Goal: Information Seeking & Learning: Learn about a topic

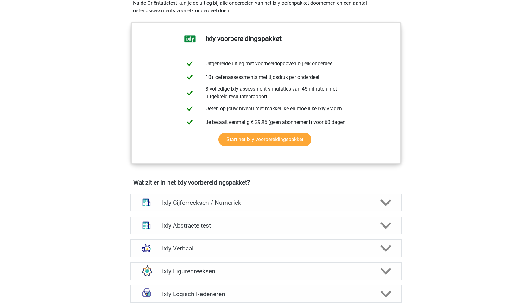
scroll to position [248, 0]
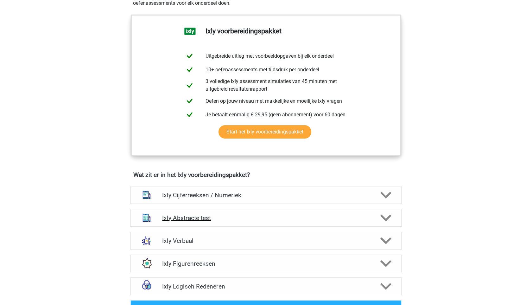
click at [266, 221] on h4 "Ixly Abstracte test" at bounding box center [265, 217] width 207 height 7
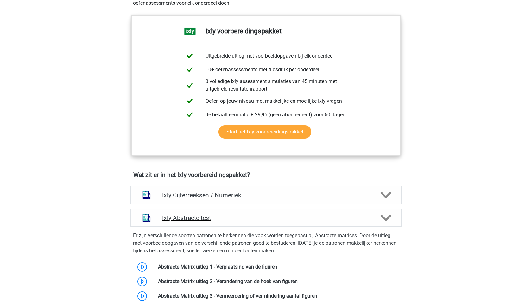
click at [266, 221] on h4 "Ixly Abstracte test" at bounding box center [265, 217] width 207 height 7
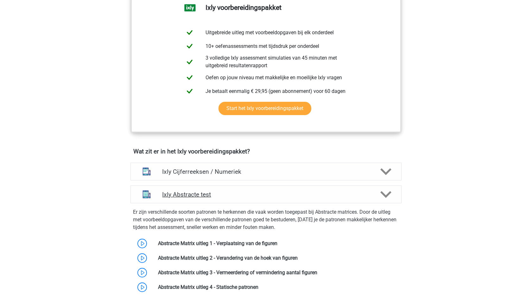
click at [260, 198] on div "Ixly Abstracte test" at bounding box center [266, 194] width 271 height 18
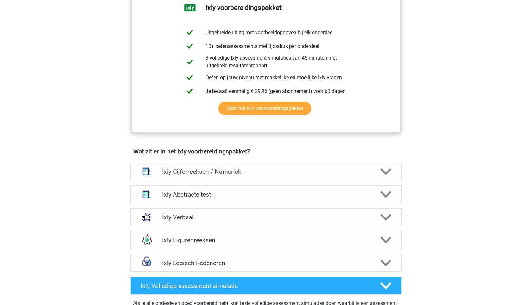
click at [242, 215] on h4 "Ixly Verbaal" at bounding box center [265, 217] width 207 height 7
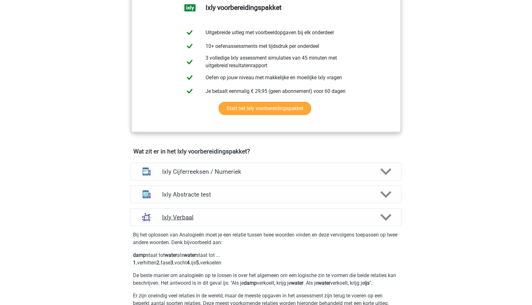
click at [242, 215] on h4 "Ixly Verbaal" at bounding box center [265, 217] width 207 height 7
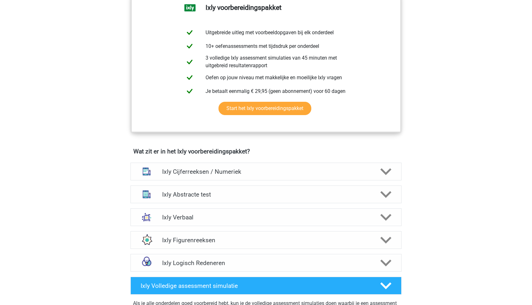
click at [272, 251] on div "Ixly Logisch Redeneren Er zijn verschillende soorten patronen te herkennen die …" at bounding box center [266, 262] width 296 height 23
click at [274, 273] on div "Ixly Logisch Redeneren Er zijn verschillende soorten patronen te herkennen die …" at bounding box center [266, 262] width 296 height 23
click at [276, 266] on div "Ixly Logisch Redeneren" at bounding box center [266, 263] width 271 height 18
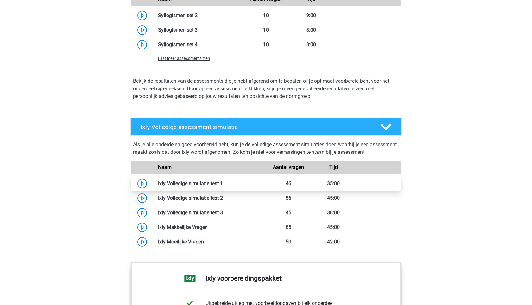
scroll to position [862, 0]
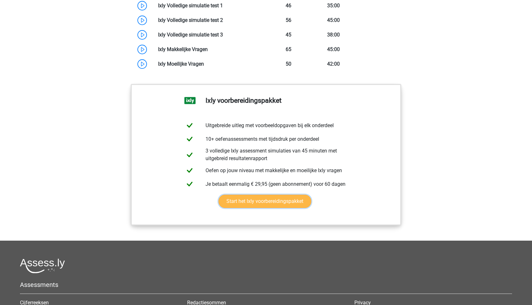
click at [267, 208] on link "Start het Ixly voorbereidingspakket" at bounding box center [265, 200] width 93 height 13
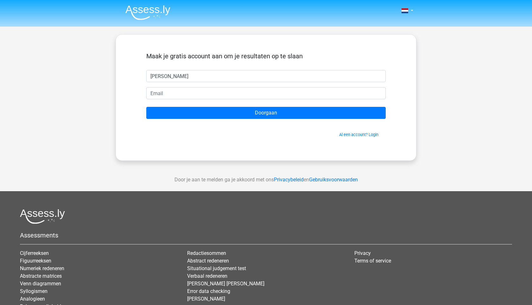
type input "[PERSON_NAME]"
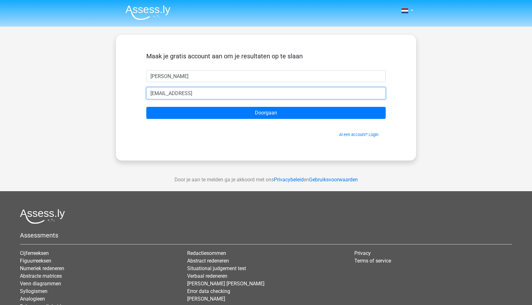
click at [146, 107] on input "Doorgaan" at bounding box center [265, 113] width 239 height 12
click at [238, 92] on input "[EMAIL_ADDRESS]" at bounding box center [265, 93] width 239 height 12
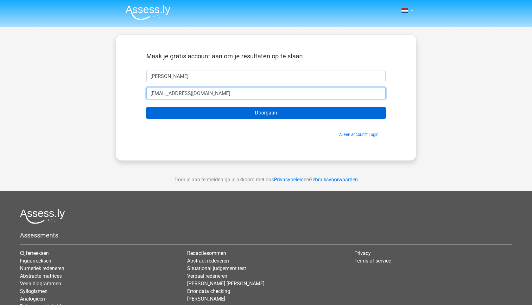
type input "kangewoon101@gmail.com"
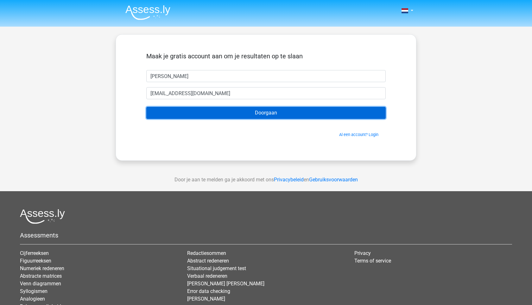
click at [248, 114] on input "Doorgaan" at bounding box center [265, 113] width 239 height 12
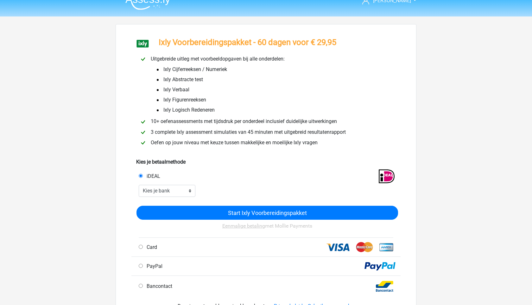
scroll to position [10, 0]
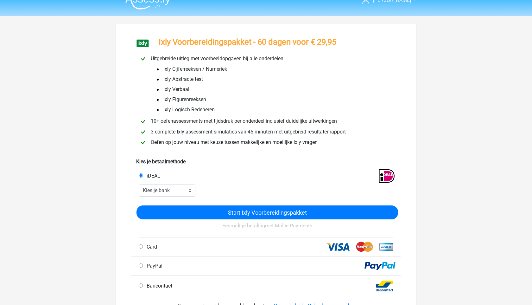
click at [180, 206] on div "Start Ixly Voorbereidingspakket Eenmalige betaling met Mollie Payments" at bounding box center [268, 217] width 262 height 39
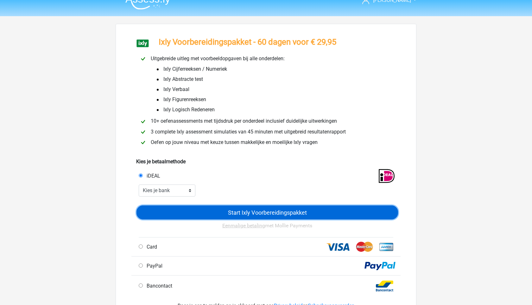
click at [181, 212] on input "Start Ixly Voorbereidingspakket" at bounding box center [268, 212] width 262 height 14
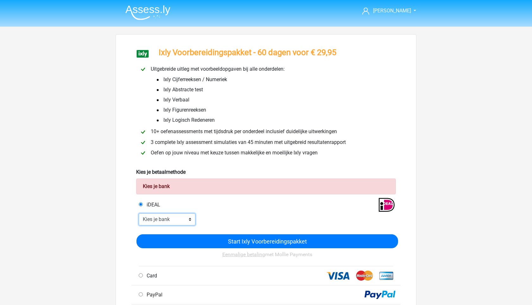
click at [169, 215] on select "Kies je bank ABN AMRO ING Rabobank ASN Bank bunq Knab N26 NN Regiobank Revolut …" at bounding box center [167, 219] width 57 height 12
select select "ideal_[SWIFT_CODE]"
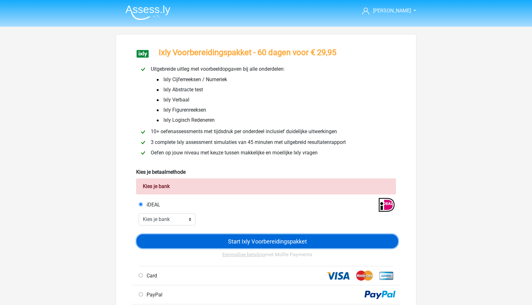
click at [183, 242] on input "Start Ixly Voorbereidingspakket" at bounding box center [268, 241] width 262 height 14
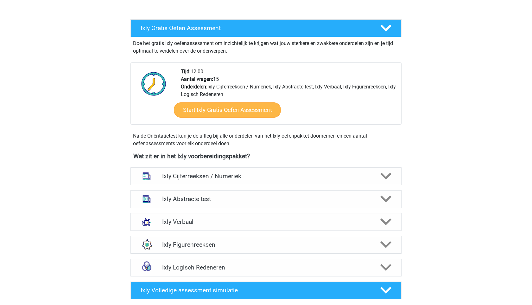
scroll to position [323, 0]
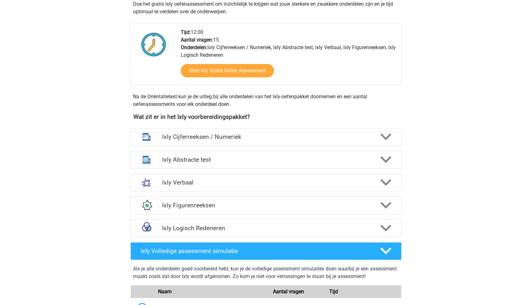
click at [250, 127] on div "Ixly Cijferreeksen / Numeriek Er zijn grofweg zes verschillende soorten patrone…" at bounding box center [266, 136] width 296 height 23
click at [253, 134] on h4 "Ixly Cijferreeksen / Numeriek" at bounding box center [265, 136] width 207 height 7
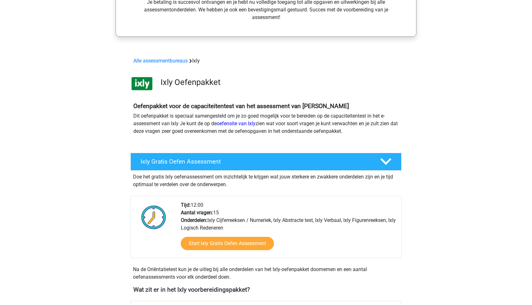
scroll to position [0, 0]
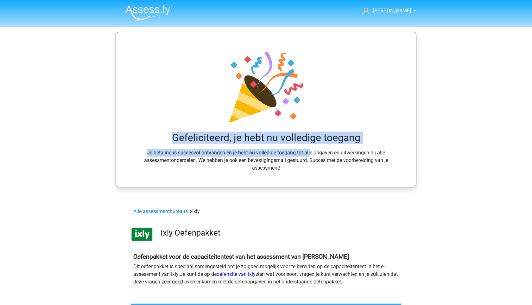
drag, startPoint x: 156, startPoint y: 131, endPoint x: 295, endPoint y: 159, distance: 142.2
click at [295, 159] on div "Gefeliciteerd, je hebt nu volledige toegang Je betaling is succesvol ontvangen …" at bounding box center [266, 109] width 270 height 124
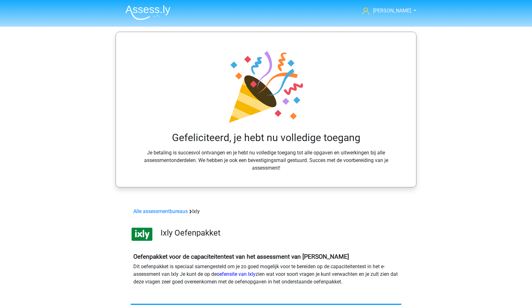
click at [295, 158] on div "Gefeliciteerd, je hebt nu volledige toegang Je betaling is succesvol ontvangen …" at bounding box center [266, 109] width 270 height 124
drag, startPoint x: 297, startPoint y: 165, endPoint x: 189, endPoint y: 129, distance: 113.8
click at [189, 129] on div "Gefeliciteerd, je hebt nu volledige toegang Je betaling is succesvol ontvangen …" at bounding box center [266, 109] width 270 height 124
click at [188, 129] on div "Gefeliciteerd, je hebt nu volledige toegang Je betaling is succesvol ontvangen …" at bounding box center [266, 109] width 270 height 124
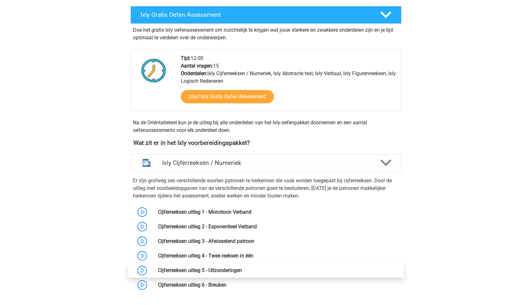
scroll to position [285, 0]
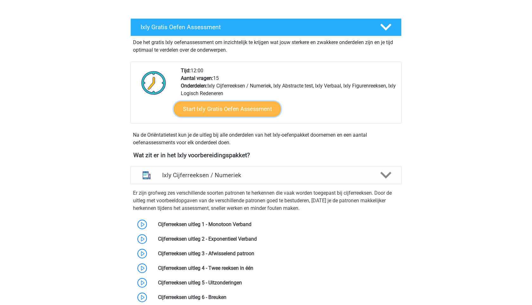
click at [234, 108] on link "Start Ixly Gratis Oefen Assessment" at bounding box center [227, 108] width 107 height 15
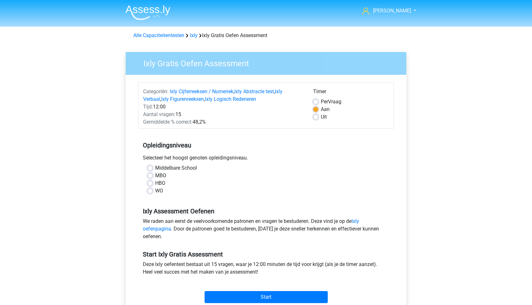
click at [155, 190] on label "WO" at bounding box center [159, 191] width 8 height 8
click at [151, 190] on input "WO" at bounding box center [150, 190] width 5 height 6
radio input "true"
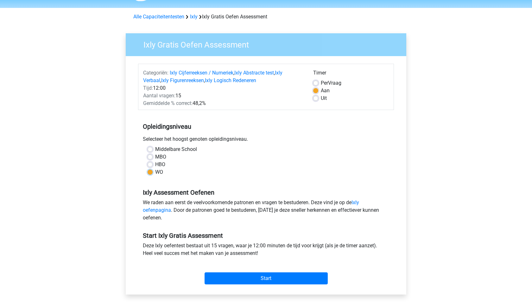
scroll to position [18, 0]
drag, startPoint x: 143, startPoint y: 137, endPoint x: 193, endPoint y: 143, distance: 50.1
click at [193, 143] on div "Selecteer het hoogst genoten opleidingsniveau." at bounding box center [266, 141] width 256 height 10
click at [321, 97] on label "Uit" at bounding box center [324, 99] width 6 height 8
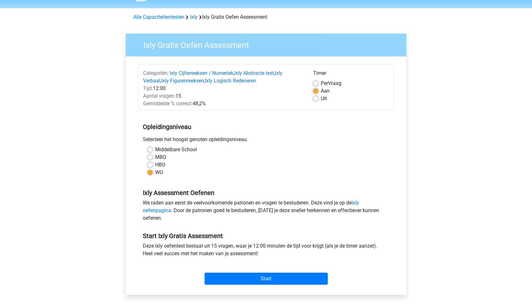
click at [314, 97] on input "Uit" at bounding box center [315, 98] width 5 height 6
radio input "true"
click at [286, 281] on input "Start" at bounding box center [266, 278] width 123 height 12
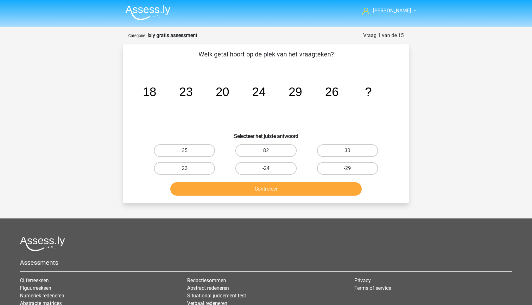
click at [344, 151] on label "30" at bounding box center [347, 150] width 61 height 13
click at [347, 151] on input "30" at bounding box center [349, 152] width 4 height 4
radio input "true"
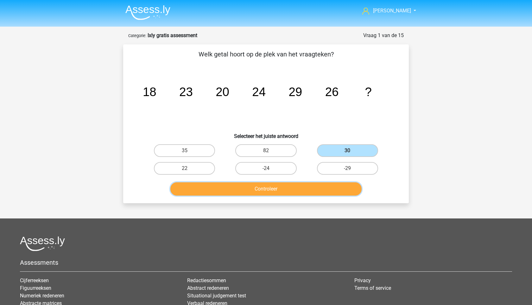
click at [282, 192] on button "Controleer" at bounding box center [266, 188] width 192 height 13
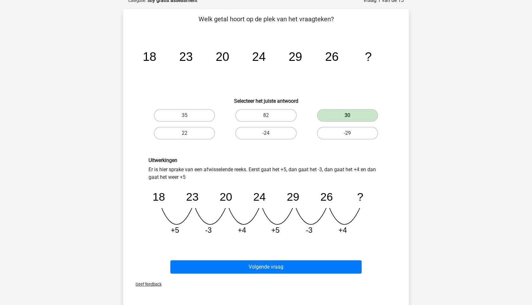
scroll to position [35, 0]
drag, startPoint x: 144, startPoint y: 159, endPoint x: 198, endPoint y: 179, distance: 57.7
click at [198, 179] on div "Uitwerkingen Er is hier sprake van een afwisselende reeks. Eerst gaat het +5, d…" at bounding box center [266, 198] width 245 height 83
drag, startPoint x: 198, startPoint y: 179, endPoint x: 156, endPoint y: 163, distance: 45.0
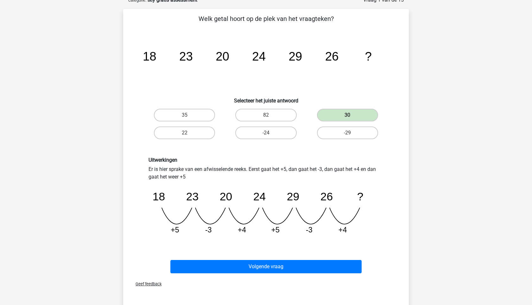
click at [156, 163] on div "Uitwerkingen Er is hier sprake van een afwisselende reeks. Eerst gaat het +5, d…" at bounding box center [266, 198] width 245 height 83
drag, startPoint x: 156, startPoint y: 163, endPoint x: 185, endPoint y: 173, distance: 31.0
click at [185, 173] on div "Uitwerkingen Er is hier sprake van een afwisselende reeks. Eerst gaat het +5, d…" at bounding box center [266, 198] width 245 height 83
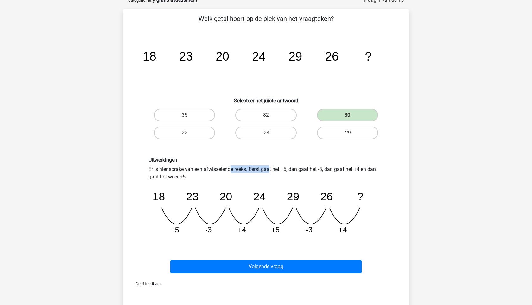
drag, startPoint x: 187, startPoint y: 173, endPoint x: 158, endPoint y: 164, distance: 30.2
click at [158, 164] on div "Uitwerkingen Er is hier sprake van een afwisselende reeks. Eerst gaat het +5, d…" at bounding box center [266, 198] width 245 height 83
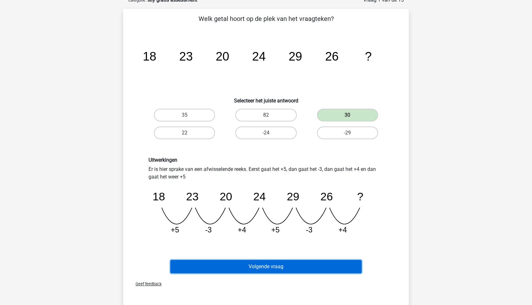
click at [196, 265] on button "Volgende vraag" at bounding box center [266, 266] width 192 height 13
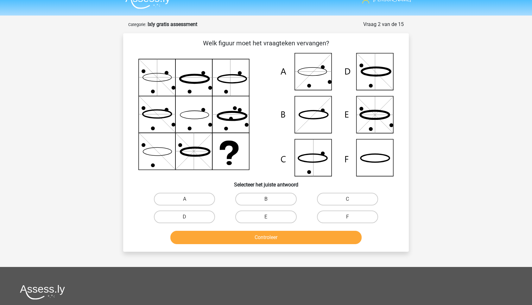
scroll to position [0, 0]
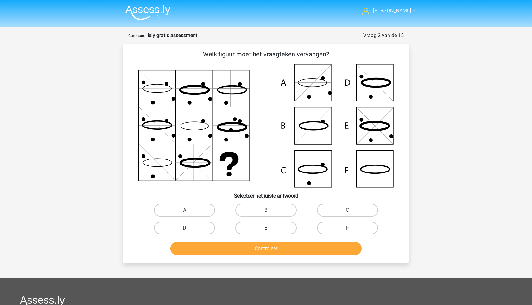
drag, startPoint x: 145, startPoint y: 167, endPoint x: 169, endPoint y: 149, distance: 30.5
click at [149, 164] on icon at bounding box center [265, 125] width 255 height 123
click at [303, 173] on icon at bounding box center [265, 125] width 255 height 123
click at [345, 201] on div "C" at bounding box center [347, 210] width 81 height 18
click at [341, 206] on label "C" at bounding box center [347, 210] width 61 height 13
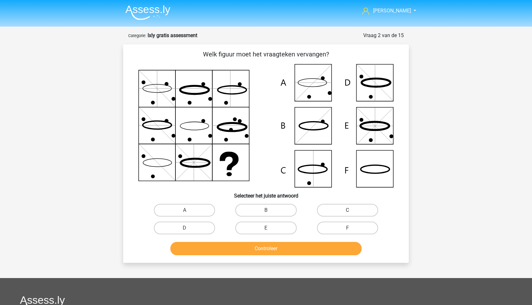
click at [347, 210] on input "C" at bounding box center [349, 212] width 4 height 4
radio input "true"
click at [287, 243] on button "Controleer" at bounding box center [266, 248] width 192 height 13
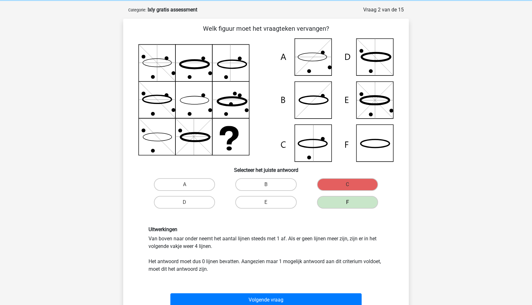
scroll to position [34, 0]
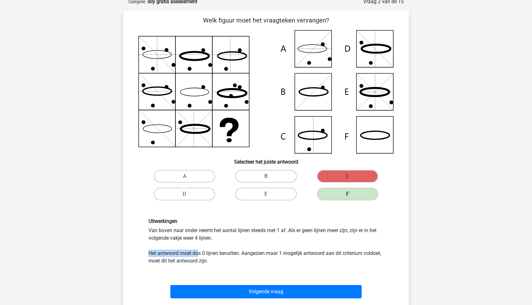
drag, startPoint x: 149, startPoint y: 254, endPoint x: 202, endPoint y: 256, distance: 52.6
click at [202, 256] on div "Uitwerkingen Van boven naar onder neemt het aantal lijnen steeds met 1 af. Als …" at bounding box center [266, 241] width 245 height 47
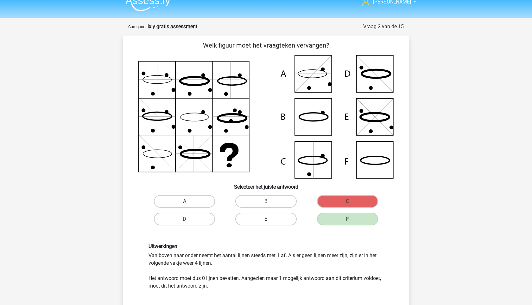
scroll to position [9, 0]
drag, startPoint x: 146, startPoint y: 252, endPoint x: 190, endPoint y: 261, distance: 44.6
click at [190, 261] on div "Uitwerkingen Van boven naar onder neemt het aantal lijnen steeds met 1 af. Als …" at bounding box center [266, 266] width 245 height 47
drag, startPoint x: 212, startPoint y: 263, endPoint x: 150, endPoint y: 261, distance: 62.4
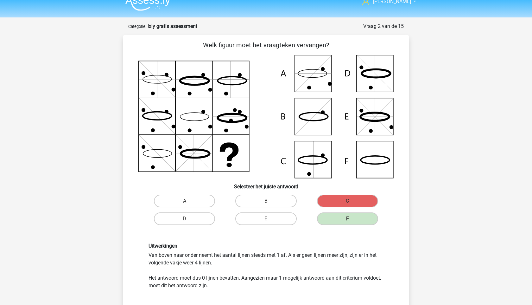
click at [150, 261] on div "Uitwerkingen Van boven naar onder neemt het aantal lijnen steeds met 1 af. Als …" at bounding box center [266, 266] width 245 height 47
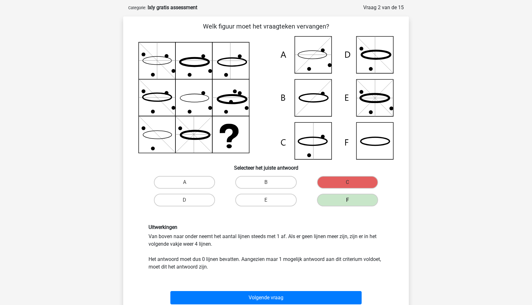
scroll to position [31, 0]
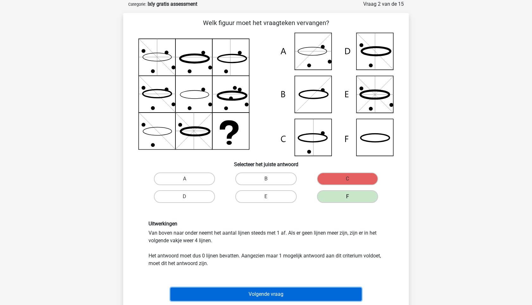
click at [215, 291] on button "Volgende vraag" at bounding box center [266, 293] width 192 height 13
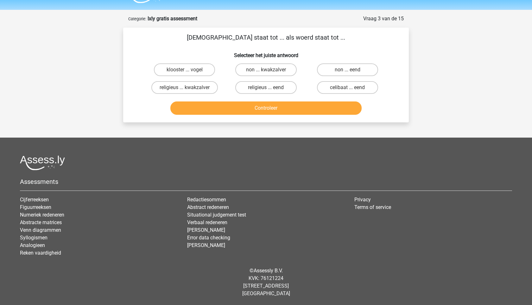
scroll to position [17, 0]
click at [243, 86] on label "religieus ... eend" at bounding box center [265, 87] width 61 height 13
click at [266, 87] on input "religieus ... eend" at bounding box center [268, 89] width 4 height 4
radio input "true"
click at [250, 109] on button "Controleer" at bounding box center [266, 107] width 192 height 13
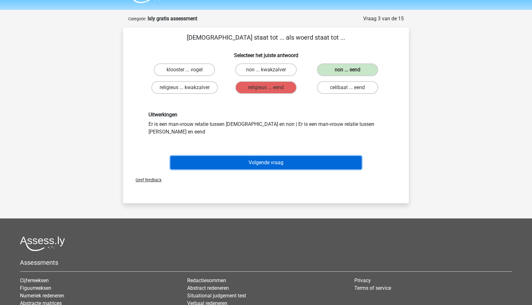
click at [233, 156] on button "Volgende vraag" at bounding box center [266, 162] width 192 height 13
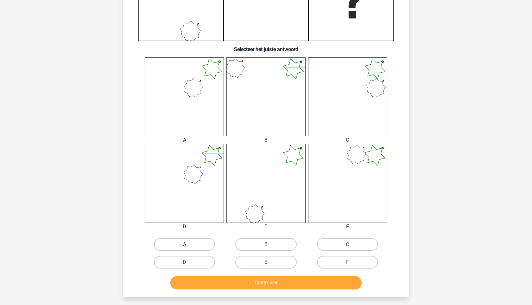
scroll to position [0, 0]
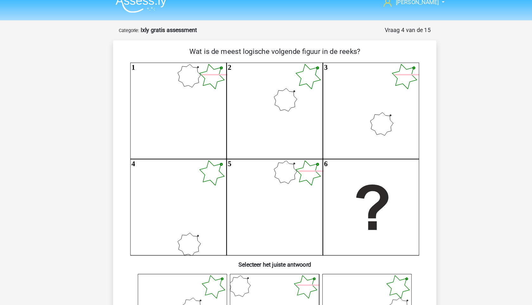
click at [222, 83] on icon "1 2 3 4 5 6" at bounding box center [265, 149] width 255 height 170
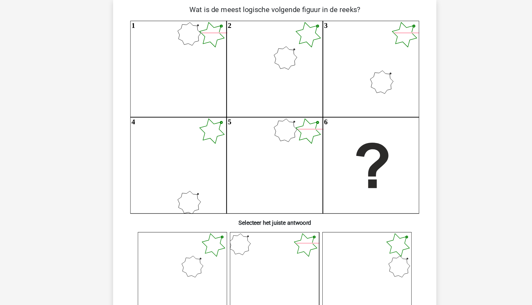
scroll to position [27, 0]
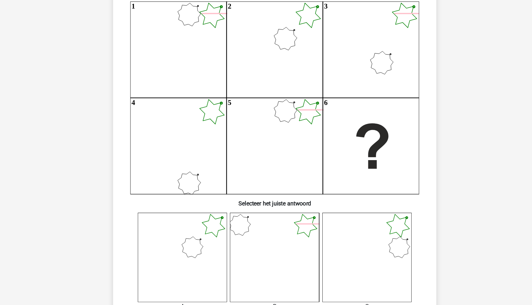
click at [207, 238] on icon at bounding box center [184, 262] width 79 height 79
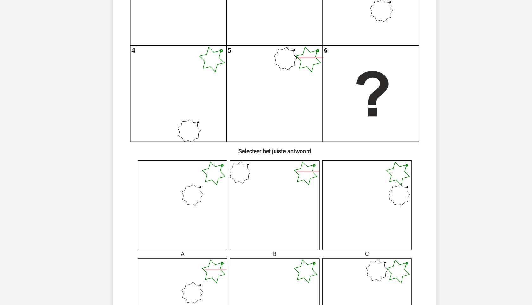
scroll to position [80, 0]
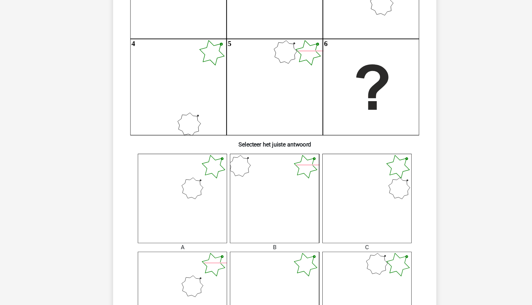
click at [196, 214] on icon at bounding box center [184, 210] width 79 height 79
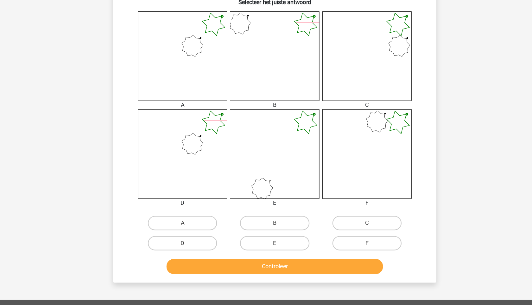
scroll to position [206, 0]
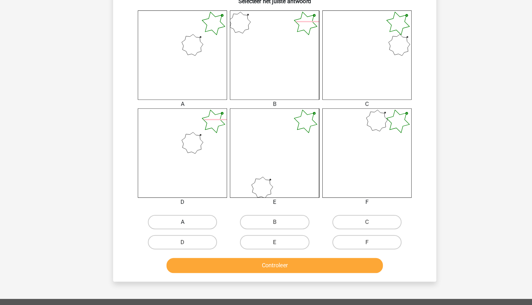
click at [191, 229] on label "A" at bounding box center [184, 231] width 61 height 13
click at [189, 232] on input "A" at bounding box center [187, 234] width 4 height 4
radio input "true"
click at [205, 260] on div "Controleer" at bounding box center [265, 268] width 265 height 21
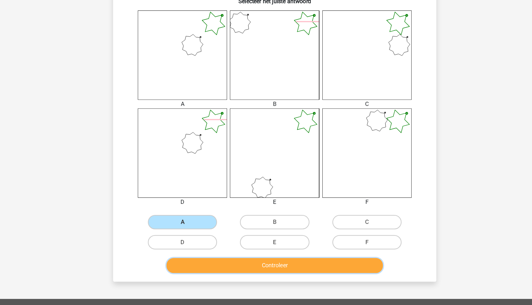
click at [206, 266] on button "Controleer" at bounding box center [266, 269] width 192 height 13
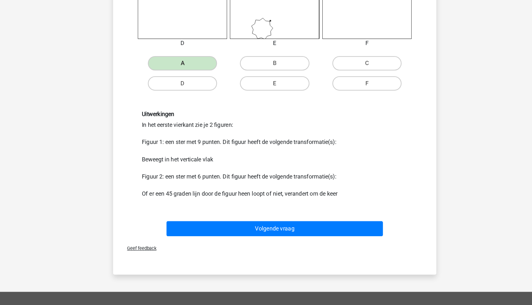
scroll to position [362, 0]
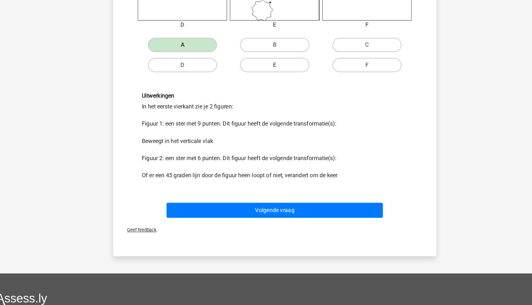
click at [157, 156] on div "Uitwerkingen In het eerste vierkant zie je 2 figuren: Figuur 1: een ster met 9 …" at bounding box center [266, 155] width 245 height 77
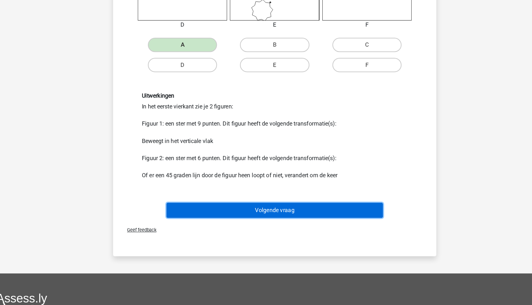
click at [265, 217] on button "Volgende vraag" at bounding box center [266, 220] width 192 height 13
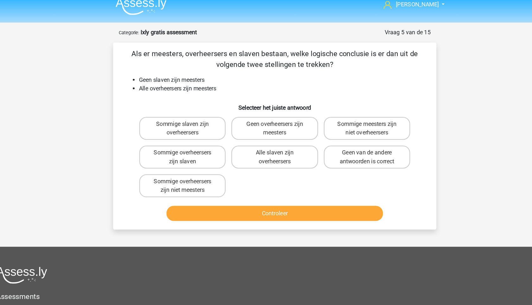
scroll to position [0, 0]
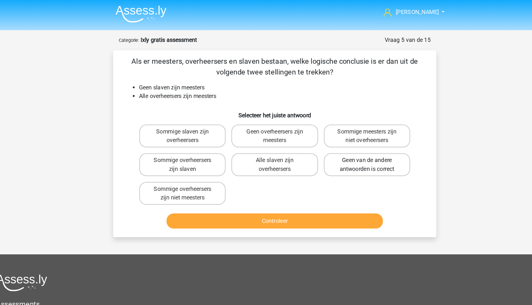
click at [339, 155] on label "Geen van de andere antwoorden is correct" at bounding box center [347, 145] width 76 height 20
click at [347, 146] on input "Geen van de andere antwoorden is correct" at bounding box center [349, 144] width 4 height 4
radio input "true"
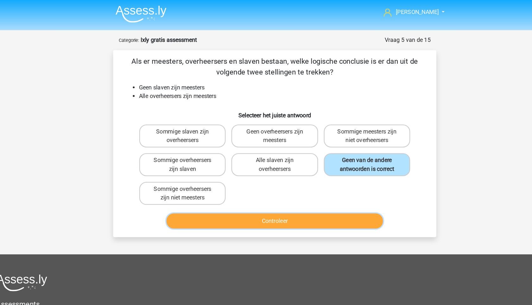
click at [307, 191] on button "Controleer" at bounding box center [266, 194] width 192 height 13
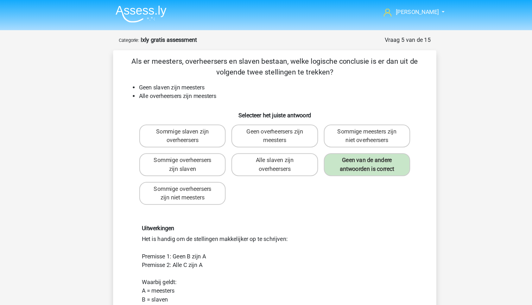
scroll to position [46, 0]
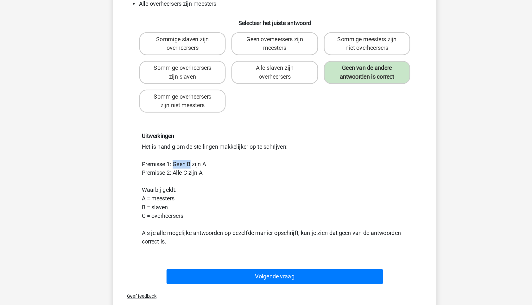
drag, startPoint x: 177, startPoint y: 183, endPoint x: 212, endPoint y: 184, distance: 34.6
click at [212, 184] on div "Uitwerkingen Het is handig om de stellingen makkelijker op te schrijven: Premis…" at bounding box center [266, 203] width 245 height 100
drag, startPoint x: 212, startPoint y: 184, endPoint x: 165, endPoint y: 178, distance: 47.4
click at [165, 178] on div "Uitwerkingen Het is handig om de stellingen makkelijker op te schrijven: Premis…" at bounding box center [266, 203] width 245 height 100
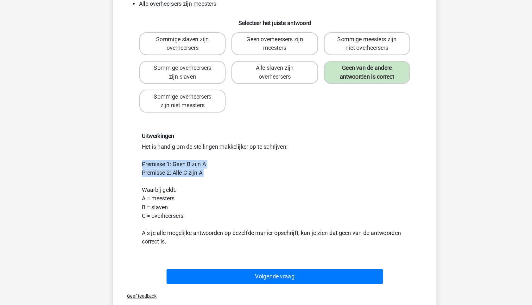
click at [165, 178] on div "Uitwerkingen Het is handig om de stellingen makkelijker op te schrijven: Premis…" at bounding box center [266, 203] width 245 height 100
drag, startPoint x: 145, startPoint y: 178, endPoint x: 190, endPoint y: 189, distance: 47.0
click at [190, 189] on div "Uitwerkingen Het is handig om de stellingen makkelijker op te schrijven: Premis…" at bounding box center [266, 203] width 245 height 100
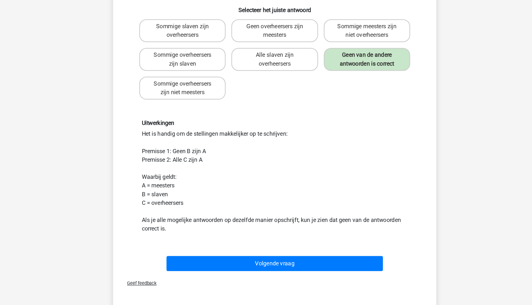
scroll to position [60, 0]
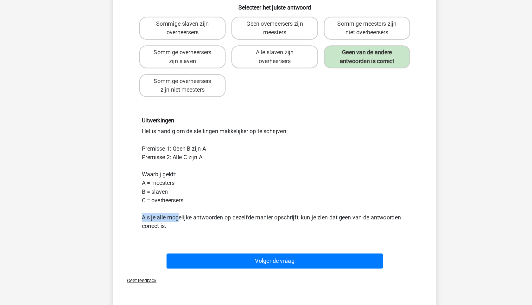
drag, startPoint x: 181, startPoint y: 229, endPoint x: 142, endPoint y: 225, distance: 39.5
click at [142, 225] on div "Uitwerkingen Het is handig om de stellingen makkelijker op te schrijven: Premis…" at bounding box center [265, 189] width 265 height 130
click at [144, 225] on div "Uitwerkingen Het is handig om de stellingen makkelijker op te schrijven: Premis…" at bounding box center [266, 189] width 245 height 100
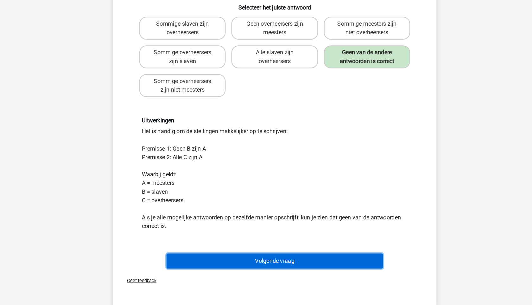
click at [239, 268] on button "Volgende vraag" at bounding box center [266, 265] width 192 height 13
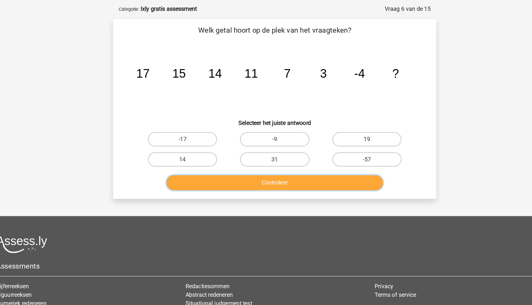
scroll to position [0, 0]
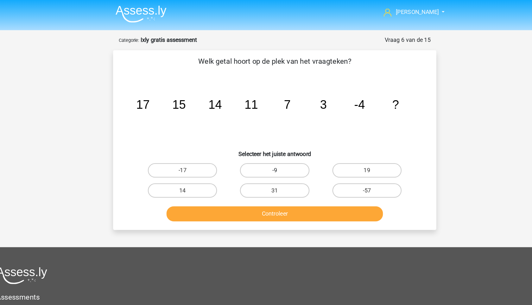
click at [256, 152] on label "-9" at bounding box center [265, 150] width 61 height 13
click at [266, 152] on input "-9" at bounding box center [268, 152] width 4 height 4
radio input "true"
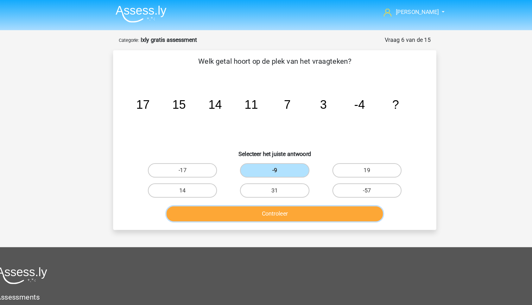
click at [273, 186] on button "Controleer" at bounding box center [266, 188] width 192 height 13
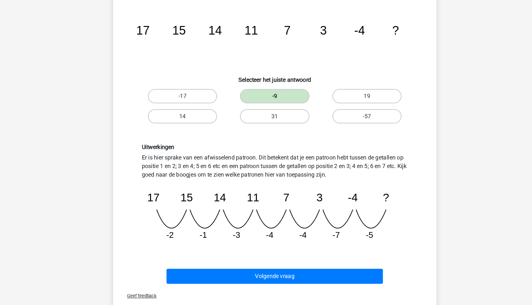
scroll to position [30, 0]
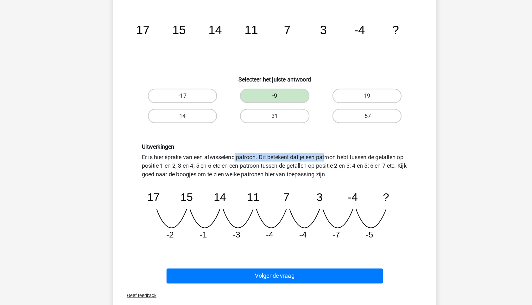
drag, startPoint x: 144, startPoint y: 172, endPoint x: 238, endPoint y: 177, distance: 93.6
click at [238, 177] on div "Uitwerkingen Er is hier sprake van een afwisselend patroon. Dit betekent dat je…" at bounding box center [266, 207] width 245 height 90
click at [237, 177] on div "Uitwerkingen Er is hier sprake van een afwisselend patroon. Dit betekent dat je…" at bounding box center [266, 207] width 245 height 90
drag, startPoint x: 341, startPoint y: 191, endPoint x: 231, endPoint y: 175, distance: 111.4
click at [231, 175] on div "Uitwerkingen Er is hier sprake van een afwisselend patroon. Dit betekent dat je…" at bounding box center [266, 207] width 245 height 90
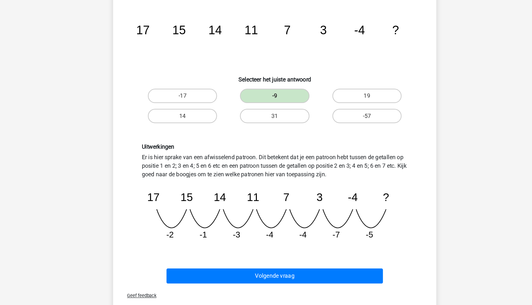
click at [231, 175] on div "Uitwerkingen Er is hier sprake van een afwisselend patroon. Dit betekent dat je…" at bounding box center [266, 207] width 245 height 90
drag, startPoint x: 229, startPoint y: 175, endPoint x: 264, endPoint y: 177, distance: 34.9
click at [264, 177] on div "Uitwerkingen Er is hier sprake van een afwisselend patroon. Dit betekent dat je…" at bounding box center [266, 207] width 245 height 90
drag, startPoint x: 336, startPoint y: 186, endPoint x: 302, endPoint y: 185, distance: 34.2
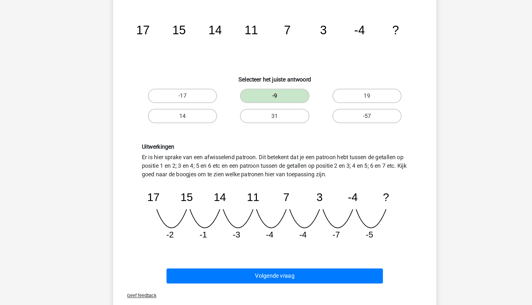
click at [302, 185] on div "Uitwerkingen Er is hier sprake van een afwisselend patroon. Dit betekent dat je…" at bounding box center [266, 207] width 245 height 90
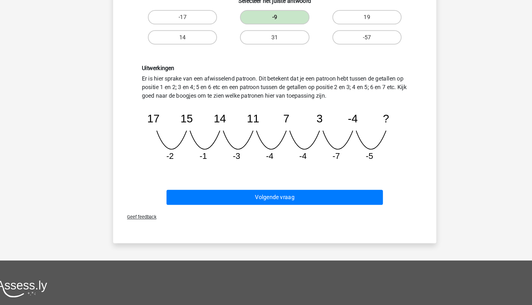
scroll to position [100, 0]
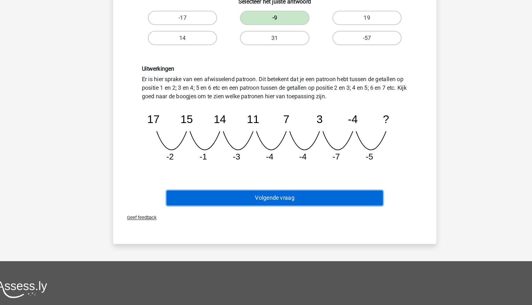
click at [278, 208] on button "Volgende vraag" at bounding box center [266, 209] width 192 height 13
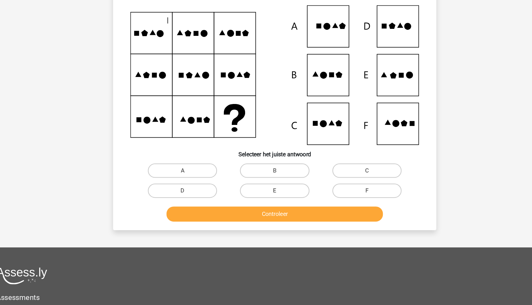
scroll to position [32, 0]
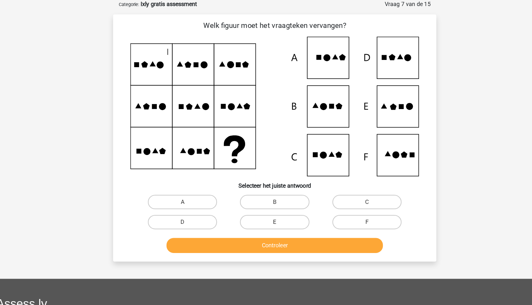
click at [310, 91] on icon at bounding box center [309, 94] width 6 height 6
click at [260, 196] on label "E" at bounding box center [265, 196] width 61 height 13
click at [266, 196] on input "E" at bounding box center [268, 198] width 4 height 4
radio input "true"
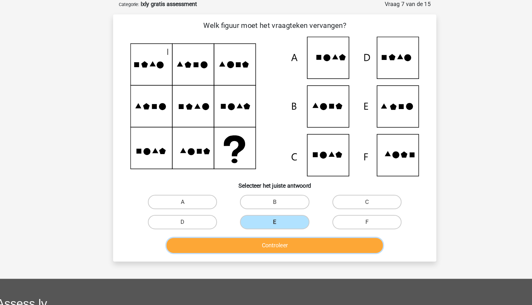
click at [260, 219] on button "Controleer" at bounding box center [266, 216] width 192 height 13
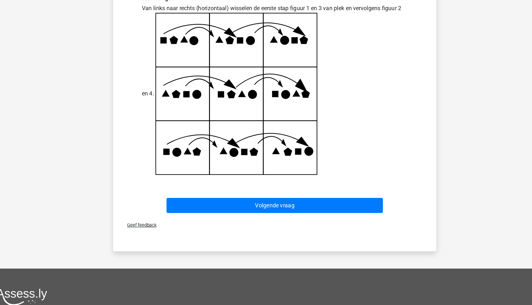
scroll to position [256, 0]
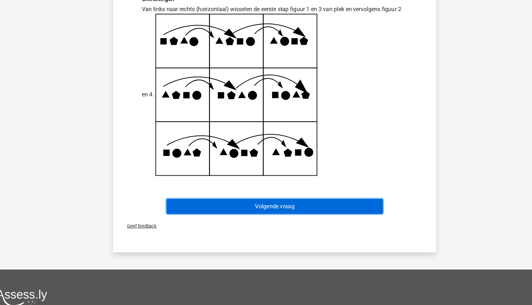
click at [231, 182] on button "Volgende vraag" at bounding box center [266, 181] width 192 height 13
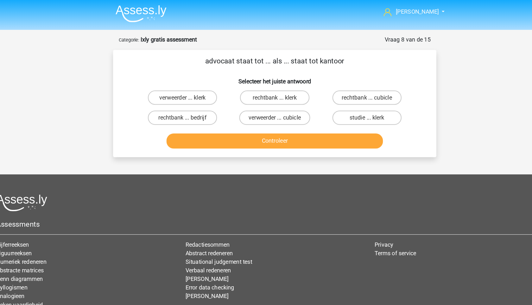
scroll to position [0, 0]
click at [290, 84] on label "rechtbank ... klerk" at bounding box center [265, 86] width 61 height 13
click at [270, 86] on input "rechtbank ... klerk" at bounding box center [268, 88] width 4 height 4
radio input "true"
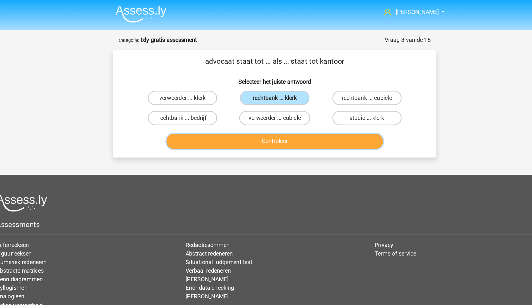
click at [284, 122] on button "Controleer" at bounding box center [266, 124] width 192 height 13
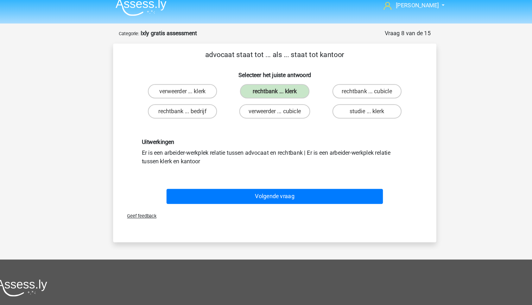
drag, startPoint x: 204, startPoint y: 148, endPoint x: 146, endPoint y: 142, distance: 58.3
click at [146, 142] on div "Uitwerkingen Er is een arbeider-werkplek relatie tussen advocaat en rechtbank |…" at bounding box center [266, 140] width 245 height 24
drag, startPoint x: 146, startPoint y: 142, endPoint x: 195, endPoint y: 143, distance: 49.1
click at [195, 143] on div "Uitwerkingen Er is een arbeider-werkplek relatie tussen advocaat en rechtbank |…" at bounding box center [266, 140] width 245 height 24
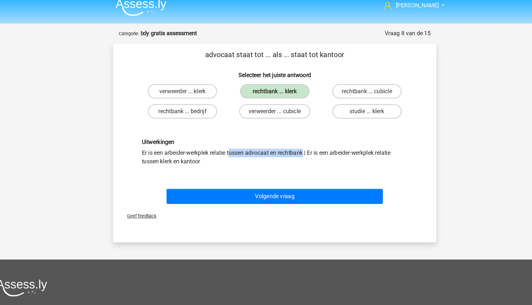
click at [195, 143] on div "Uitwerkingen Er is een arbeider-werkplek relatie tussen advocaat en rechtbank |…" at bounding box center [266, 140] width 245 height 24
drag, startPoint x: 195, startPoint y: 143, endPoint x: 145, endPoint y: 134, distance: 50.6
click at [145, 134] on div "Uitwerkingen Er is een arbeider-werkplek relatie tussen advocaat en rechtbank |…" at bounding box center [266, 140] width 245 height 24
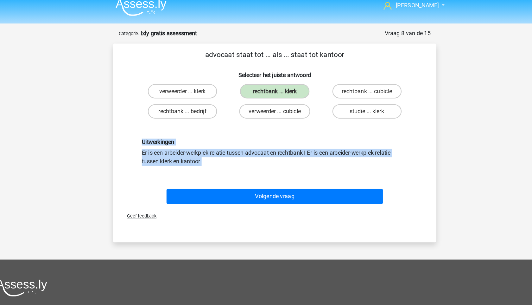
drag, startPoint x: 145, startPoint y: 134, endPoint x: 201, endPoint y: 157, distance: 60.6
click at [201, 157] on div "Uitwerkingen Er is een arbeider-werkplek relatie tussen advocaat en rechtbank |…" at bounding box center [265, 140] width 265 height 54
drag, startPoint x: 201, startPoint y: 157, endPoint x: 135, endPoint y: 132, distance: 70.9
click at [135, 132] on div "Uitwerkingen Er is een arbeider-werkplek relatie tussen advocaat en rechtbank |…" at bounding box center [265, 140] width 265 height 54
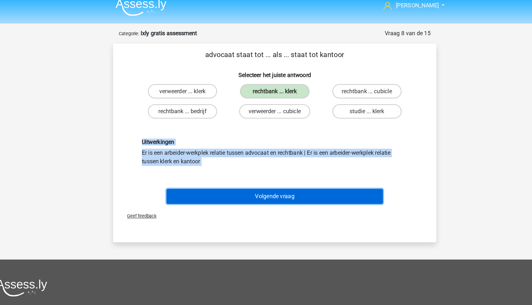
click at [187, 183] on button "Volgende vraag" at bounding box center [266, 179] width 192 height 13
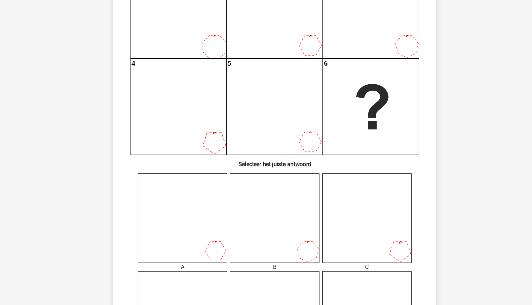
scroll to position [192, 0]
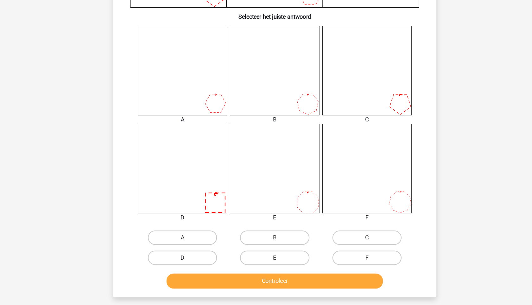
click at [199, 261] on label "D" at bounding box center [184, 263] width 61 height 13
click at [189, 263] on input "D" at bounding box center [187, 265] width 4 height 4
radio input "true"
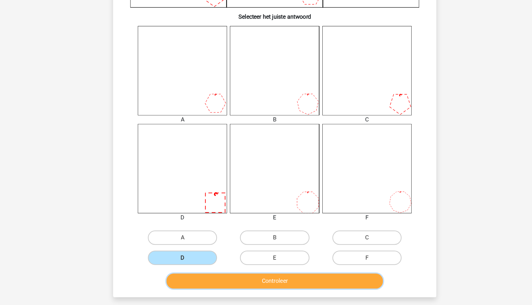
click at [207, 282] on button "Controleer" at bounding box center [266, 283] width 192 height 13
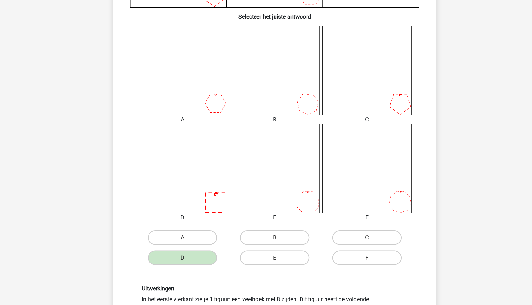
scroll to position [323, 0]
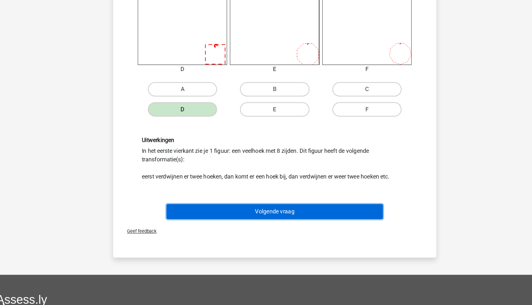
click at [264, 221] on button "Volgende vraag" at bounding box center [266, 222] width 192 height 13
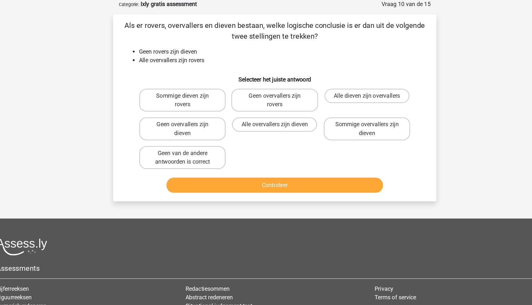
scroll to position [0, 0]
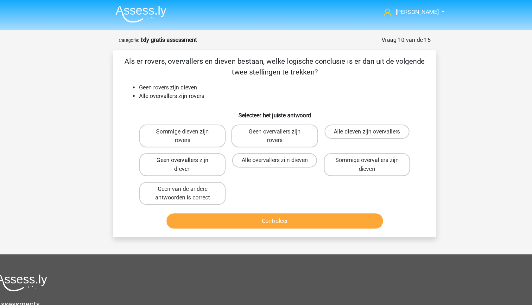
click at [207, 145] on label "Geen overvallers zijn dieven" at bounding box center [184, 145] width 76 height 20
click at [189, 145] on input "Geen overvallers zijn dieven" at bounding box center [187, 144] width 4 height 4
radio input "true"
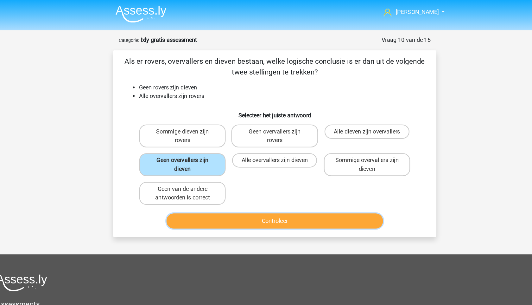
click at [273, 195] on button "Controleer" at bounding box center [266, 194] width 192 height 13
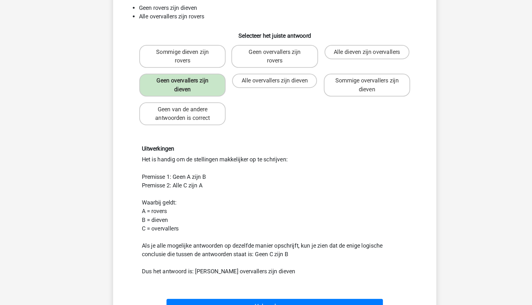
scroll to position [131, 0]
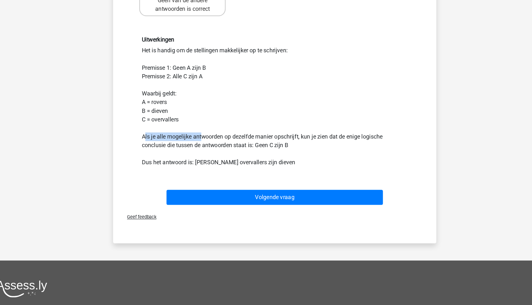
drag, startPoint x: 151, startPoint y: 157, endPoint x: 233, endPoint y: 164, distance: 82.0
click at [233, 164] on div "Uitwerkingen Het is handig om de stellingen makkelijker op te schrijven: Premis…" at bounding box center [266, 124] width 245 height 115
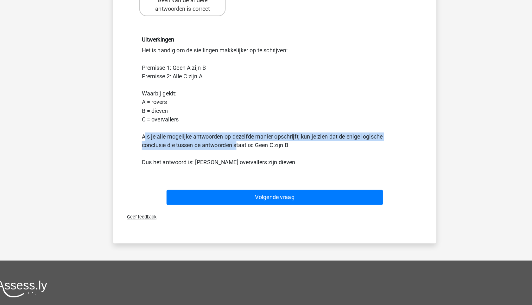
click at [233, 164] on div "Uitwerkingen Het is handig om de stellingen makkelijker op te schrijven: Premis…" at bounding box center [266, 124] width 245 height 115
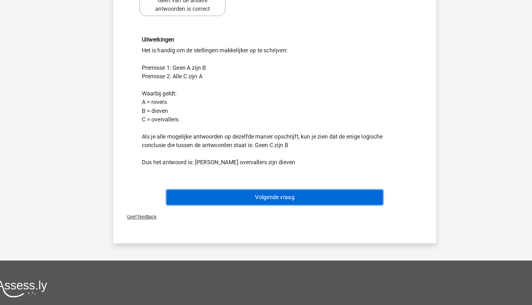
click at [239, 208] on button "Volgende vraag" at bounding box center [266, 209] width 192 height 13
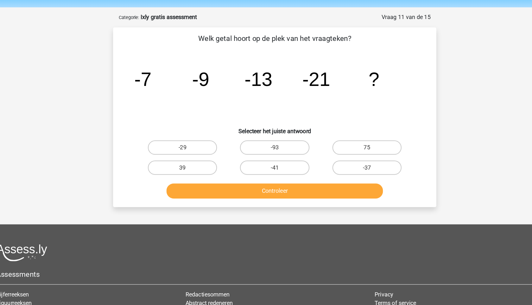
scroll to position [20, 0]
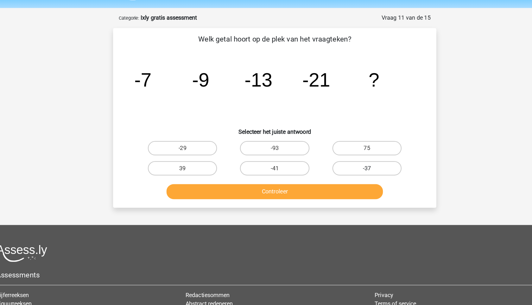
click at [327, 143] on label "-37" at bounding box center [347, 148] width 61 height 13
click at [347, 149] on input "-37" at bounding box center [349, 151] width 4 height 4
radio input "true"
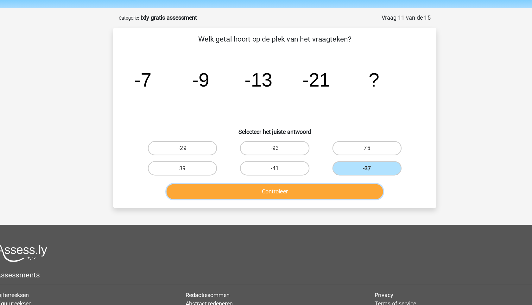
click at [315, 169] on button "Controleer" at bounding box center [266, 169] width 192 height 13
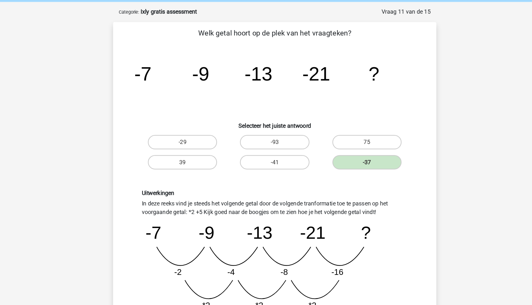
scroll to position [101, 0]
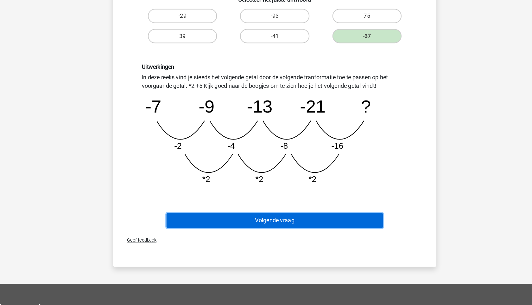
click at [303, 231] on button "Volgende vraag" at bounding box center [266, 229] width 192 height 13
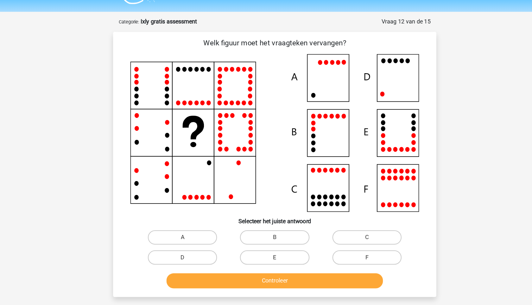
scroll to position [14, 0]
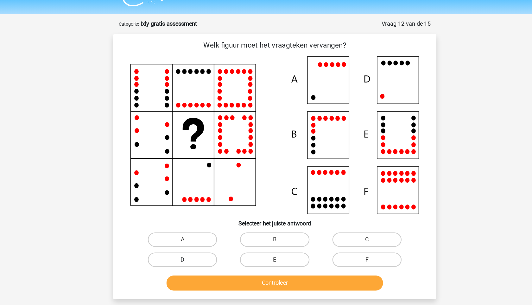
click at [198, 230] on label "D" at bounding box center [184, 229] width 61 height 13
click at [189, 230] on input "D" at bounding box center [187, 231] width 4 height 4
radio input "true"
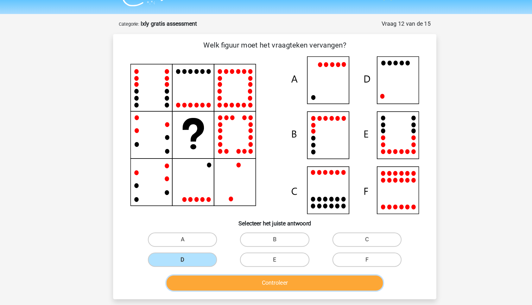
click at [223, 249] on button "Controleer" at bounding box center [266, 249] width 192 height 13
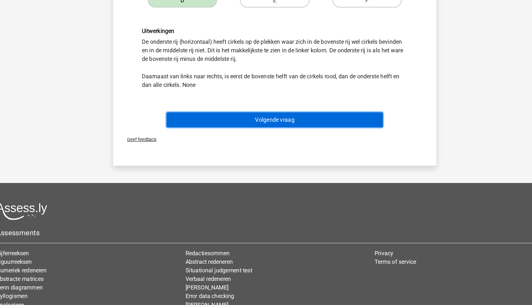
click at [273, 147] on button "Volgende vraag" at bounding box center [266, 141] width 192 height 13
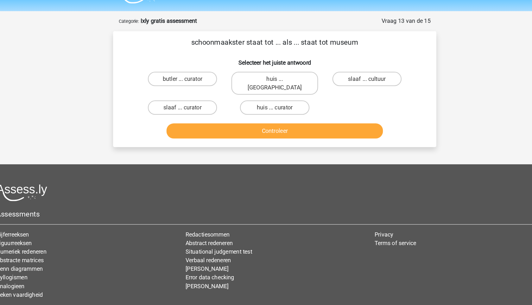
scroll to position [0, 0]
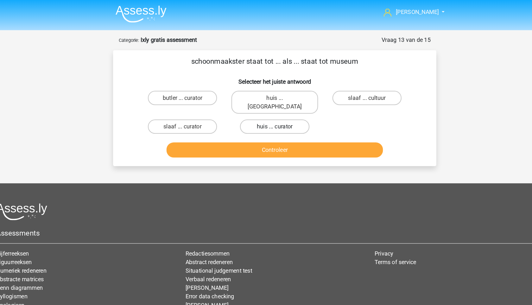
click at [272, 105] on label "huis ... curator" at bounding box center [265, 111] width 61 height 13
click at [270, 112] on input "huis ... curator" at bounding box center [268, 114] width 4 height 4
radio input "true"
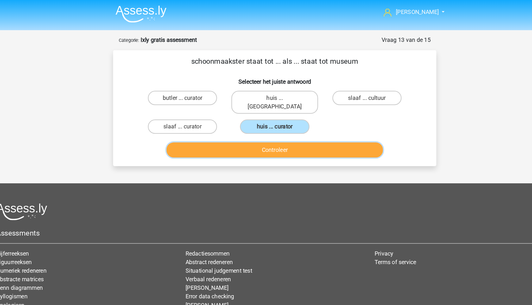
click at [269, 127] on button "Controleer" at bounding box center [266, 132] width 192 height 13
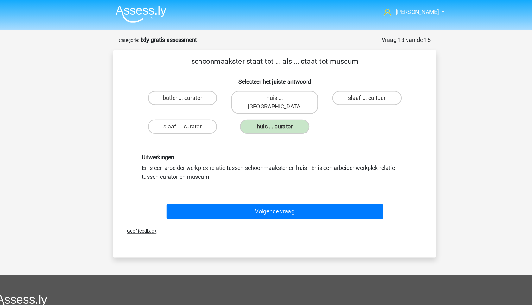
click at [262, 196] on div "Geef feedback" at bounding box center [266, 204] width 281 height 16
drag, startPoint x: 239, startPoint y: 157, endPoint x: 153, endPoint y: 139, distance: 87.9
click at [153, 139] on div "Uitwerkingen Er is een arbeider-werkplek relatie tussen schoonmaakster en huis …" at bounding box center [265, 148] width 265 height 54
click at [153, 139] on div "Uitwerkingen Er is een arbeider-werkplek relatie tussen schoonmaakster en huis …" at bounding box center [266, 148] width 245 height 24
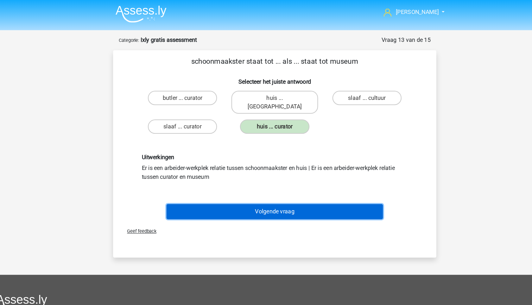
click at [244, 180] on button "Volgende vraag" at bounding box center [266, 186] width 192 height 13
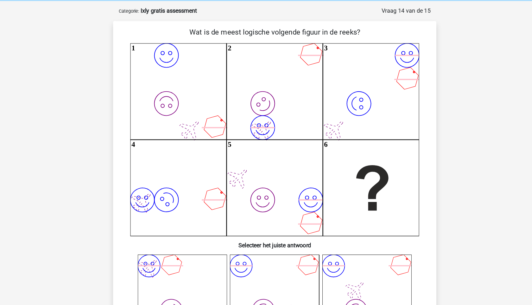
scroll to position [20, 0]
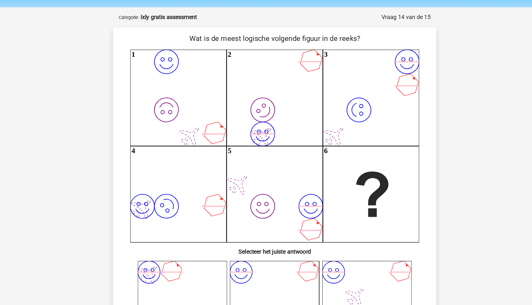
drag, startPoint x: 180, startPoint y: 61, endPoint x: 175, endPoint y: 57, distance: 5.8
click at [175, 57] on icon "image/svg+xml image/svg+xml 1 image/svg+xml image/svg+xml 2 image/svg+xml image…" at bounding box center [265, 129] width 255 height 170
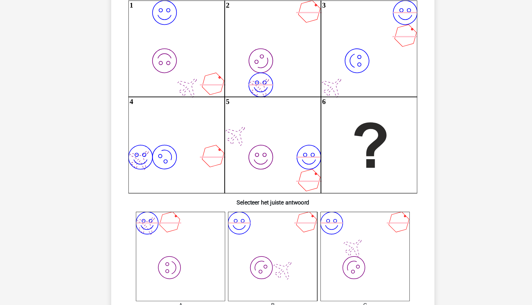
scroll to position [26, 0]
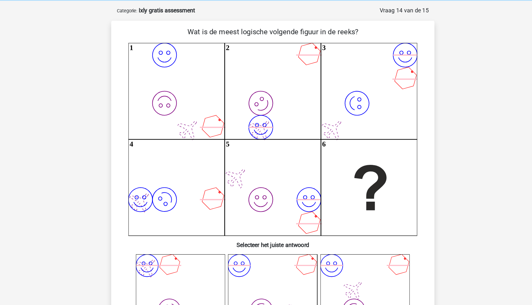
click at [172, 86] on icon "image/svg+xml image/svg+xml 1 image/svg+xml image/svg+xml 2 image/svg+xml image…" at bounding box center [265, 123] width 255 height 170
click at [160, 94] on icon "image/svg+xml image/svg+xml 1 image/svg+xml image/svg+xml 2 image/svg+xml image…" at bounding box center [265, 123] width 255 height 170
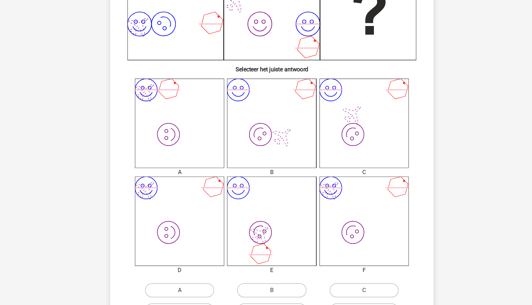
scroll to position [196, 0]
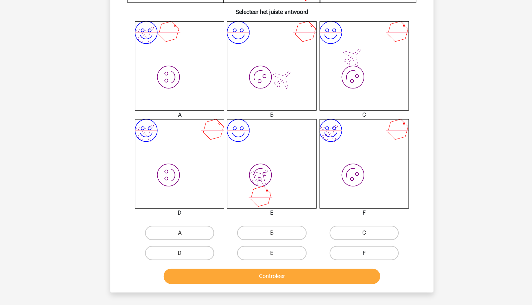
click at [338, 254] on label "F" at bounding box center [347, 258] width 61 height 13
click at [347, 259] on input "F" at bounding box center [349, 261] width 4 height 4
radio input "true"
click at [322, 272] on div "Controleer" at bounding box center [265, 278] width 265 height 21
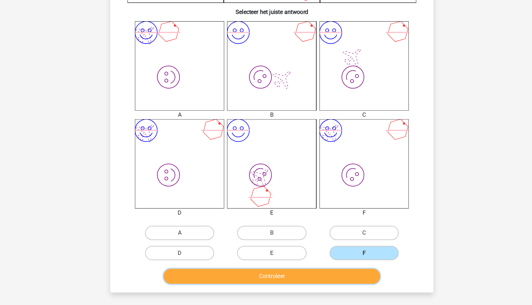
click at [322, 284] on button "Controleer" at bounding box center [266, 279] width 192 height 13
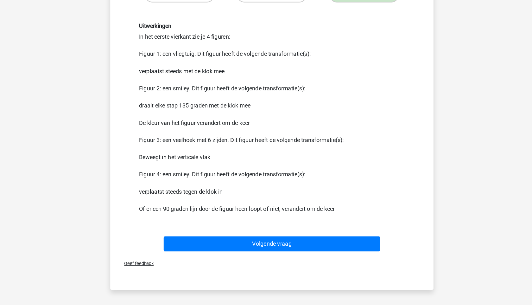
scroll to position [453, 0]
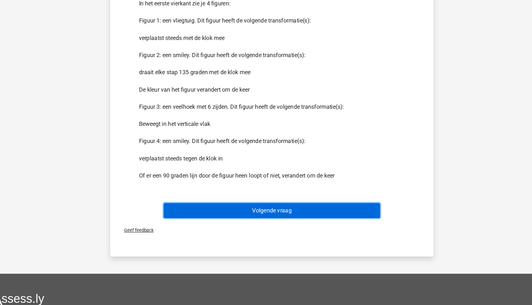
click at [217, 220] on button "Volgende vraag" at bounding box center [266, 221] width 192 height 13
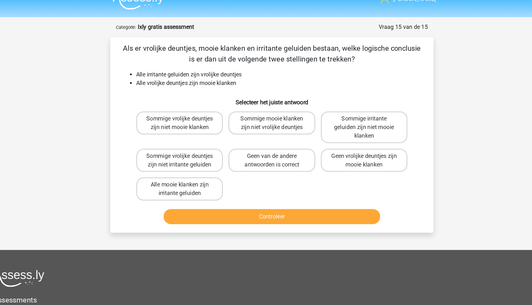
scroll to position [7, 0]
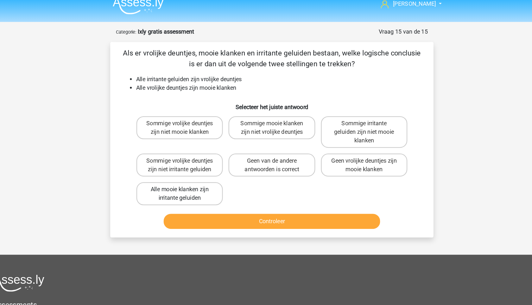
click at [202, 172] on label "Alle mooie klanken zijn irritante geluiden" at bounding box center [184, 171] width 76 height 20
click at [189, 171] on input "Alle mooie klanken zijn irritante geluiden" at bounding box center [187, 169] width 4 height 4
radio input "true"
click at [226, 186] on div "Controleer" at bounding box center [265, 194] width 265 height 21
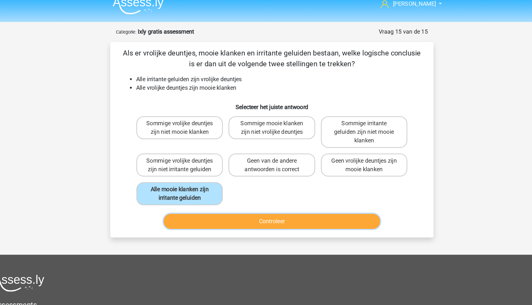
click at [230, 193] on button "Controleer" at bounding box center [266, 195] width 192 height 13
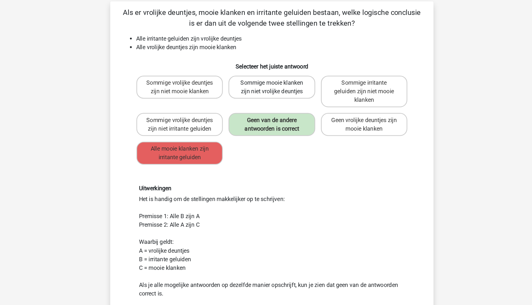
scroll to position [38, 0]
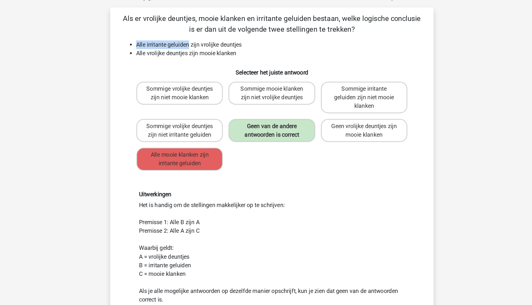
drag, startPoint x: 144, startPoint y: 39, endPoint x: 194, endPoint y: 37, distance: 49.8
click at [194, 37] on ul "Alle irritante geluiden zijn vrolijke deuntjes Alle vrolijke deuntjes zijn mooi…" at bounding box center [265, 43] width 265 height 15
click at [194, 37] on li "Alle irritante geluiden zijn vrolijke deuntjes" at bounding box center [272, 40] width 253 height 8
click at [196, 39] on li "Alle irritante geluiden zijn vrolijke deuntjes" at bounding box center [272, 40] width 253 height 8
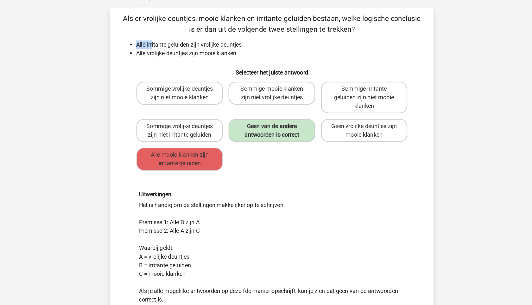
drag, startPoint x: 140, startPoint y: 39, endPoint x: 182, endPoint y: 39, distance: 41.8
click at [182, 39] on ul "Alle irritante geluiden zijn vrolijke deuntjes Alle vrolijke deuntjes zijn mooi…" at bounding box center [265, 43] width 265 height 15
click at [182, 39] on li "Alle irritante geluiden zijn vrolijke deuntjes" at bounding box center [272, 40] width 253 height 8
drag, startPoint x: 150, startPoint y: 40, endPoint x: 241, endPoint y: 39, distance: 91.9
click at [240, 39] on li "Alle irritante geluiden zijn vrolijke deuntjes" at bounding box center [272, 40] width 253 height 8
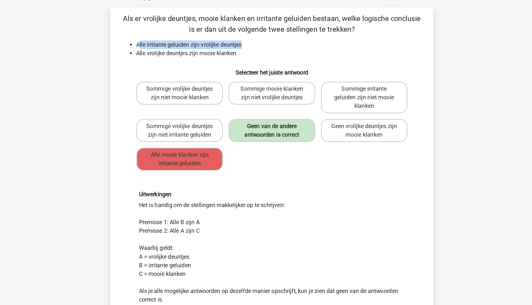
click at [241, 39] on li "Alle irritante geluiden zijn vrolijke deuntjes" at bounding box center [272, 40] width 253 height 8
drag, startPoint x: 241, startPoint y: 39, endPoint x: 157, endPoint y: 38, distance: 84.6
click at [157, 38] on li "Alle irritante geluiden zijn vrolijke deuntjes" at bounding box center [272, 40] width 253 height 8
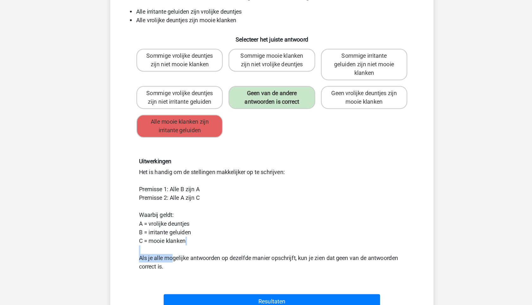
drag, startPoint x: 180, startPoint y: 258, endPoint x: 150, endPoint y: 241, distance: 34.5
click at [150, 241] on div "Uitwerkingen Het is handig om de stellingen makkelijker op te schrijven: Premis…" at bounding box center [266, 219] width 245 height 100
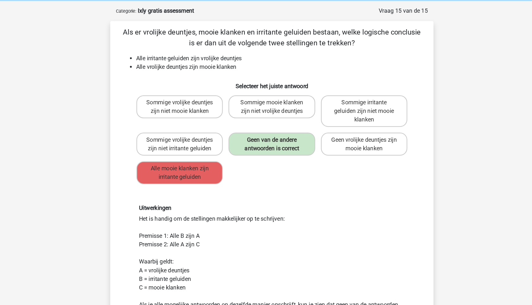
scroll to position [12, 0]
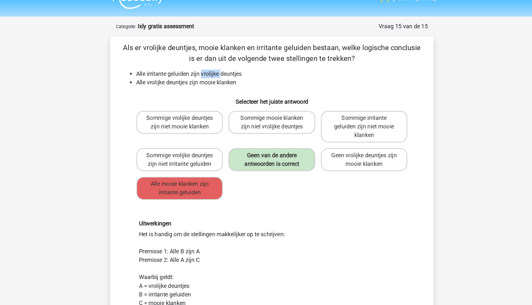
drag, startPoint x: 204, startPoint y: 67, endPoint x: 221, endPoint y: 67, distance: 16.8
click at [221, 67] on li "Alle irritante geluiden zijn vrolijke deuntjes" at bounding box center [272, 65] width 253 height 8
drag, startPoint x: 162, startPoint y: 70, endPoint x: 189, endPoint y: 70, distance: 27.2
click at [189, 70] on li "Alle vrolijke deuntjes zijn mooie klanken" at bounding box center [272, 73] width 253 height 8
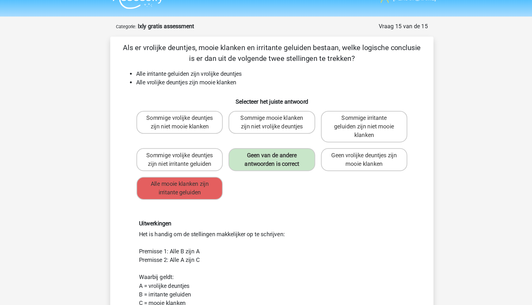
click at [189, 70] on li "Alle vrolijke deuntjes zijn mooie klanken" at bounding box center [272, 73] width 253 height 8
drag, startPoint x: 155, startPoint y: 57, endPoint x: 193, endPoint y: 65, distance: 38.8
click at [193, 65] on div "Als er vrolijke deuntjes, mooie klanken en irritante geluiden bestaan, welke lo…" at bounding box center [266, 183] width 281 height 293
click at [194, 65] on li "Alle irritante geluiden zijn vrolijke deuntjes" at bounding box center [272, 65] width 253 height 8
drag, startPoint x: 194, startPoint y: 65, endPoint x: 206, endPoint y: 65, distance: 11.4
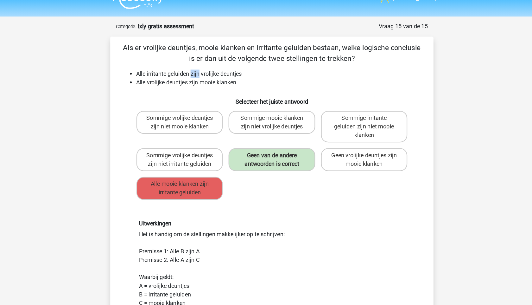
click at [206, 65] on li "Alle irritante geluiden zijn vrolijke deuntjes" at bounding box center [272, 65] width 253 height 8
drag, startPoint x: 147, startPoint y: 63, endPoint x: 197, endPoint y: 65, distance: 50.1
click at [197, 65] on li "Alle irritante geluiden zijn vrolijke deuntjes" at bounding box center [272, 65] width 253 height 8
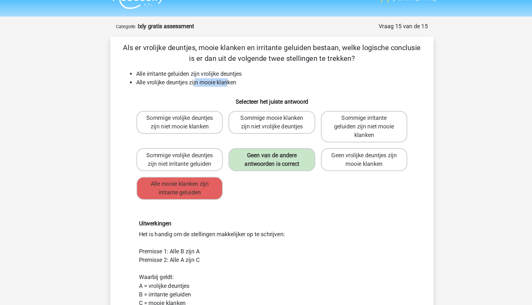
drag, startPoint x: 200, startPoint y: 76, endPoint x: 226, endPoint y: 76, distance: 26.6
click at [226, 76] on li "Alle vrolijke deuntjes zijn mooie klanken" at bounding box center [272, 73] width 253 height 8
drag, startPoint x: 210, startPoint y: 74, endPoint x: 243, endPoint y: 76, distance: 33.0
click at [243, 76] on li "Alle vrolijke deuntjes zijn mooie klanken" at bounding box center [272, 73] width 253 height 8
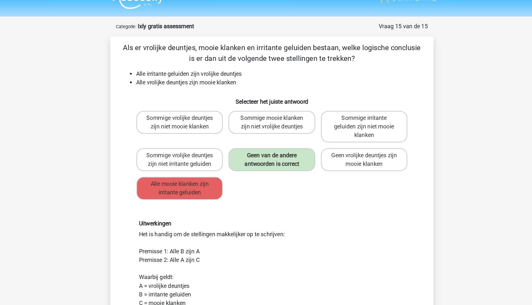
click at [243, 76] on li "Alle vrolijke deuntjes zijn mooie klanken" at bounding box center [272, 73] width 253 height 8
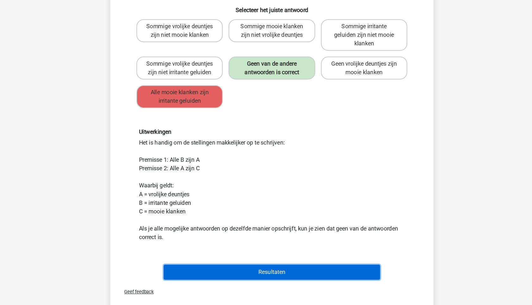
click at [275, 272] on button "Resultaten" at bounding box center [266, 275] width 192 height 13
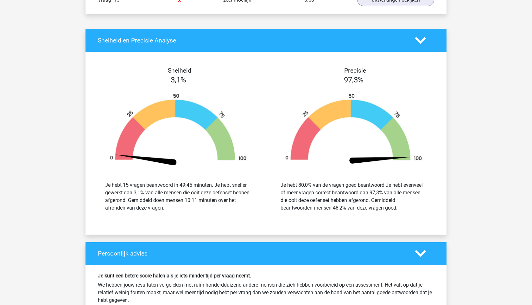
scroll to position [851, 0]
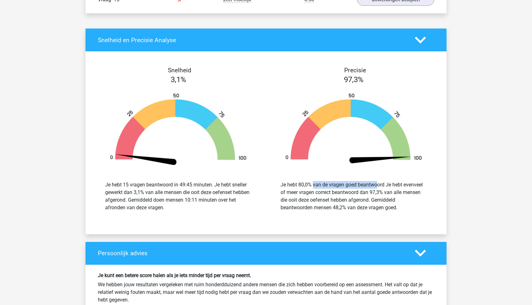
drag, startPoint x: 295, startPoint y: 185, endPoint x: 372, endPoint y: 190, distance: 76.8
click at [372, 190] on div "Je hebt 80,0% van de vragen goed beantwoord Je hebt evenveel of meer vragen cor…" at bounding box center [354, 196] width 146 height 30
click at [336, 191] on div "Je hebt 80,0% van de vragen goed beantwoord Je hebt evenveel of meer vragen cor…" at bounding box center [354, 196] width 146 height 30
drag, startPoint x: 316, startPoint y: 191, endPoint x: 364, endPoint y: 192, distance: 48.1
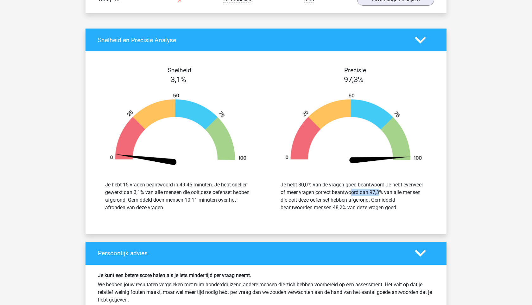
click at [362, 192] on div "Je hebt 80,0% van de vragen goed beantwoord Je hebt evenveel of meer vragen cor…" at bounding box center [354, 196] width 146 height 30
click at [364, 192] on div "Je hebt 80,0% van de vragen goed beantwoord Je hebt evenveel of meer vragen cor…" at bounding box center [354, 196] width 146 height 30
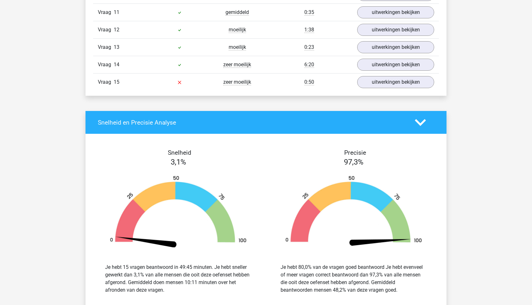
scroll to position [833, 0]
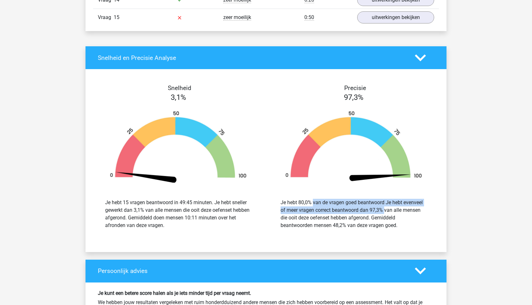
drag, startPoint x: 292, startPoint y: 201, endPoint x: 363, endPoint y: 213, distance: 72.4
click at [362, 211] on div "Je hebt 80,0% van de vragen goed beantwoord Je hebt evenveel of meer vragen cor…" at bounding box center [354, 214] width 156 height 30
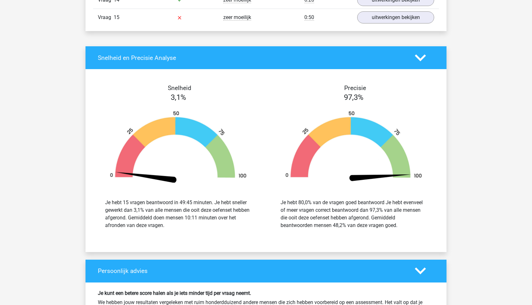
click at [363, 213] on div "Je hebt 80,0% van de vragen goed beantwoord Je hebt evenveel of meer vragen cor…" at bounding box center [354, 214] width 146 height 30
drag, startPoint x: 395, startPoint y: 236, endPoint x: 380, endPoint y: 198, distance: 40.6
click at [380, 198] on div "Je hebt 80,0% van de vragen goed beantwoord Je hebt evenveel of meer vragen cor…" at bounding box center [354, 214] width 166 height 46
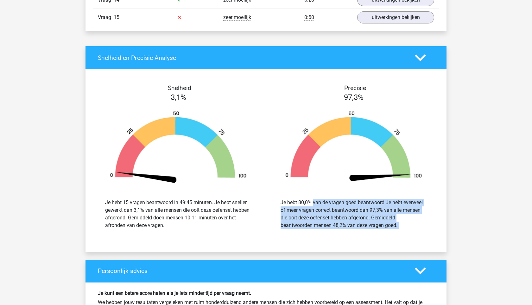
drag, startPoint x: 380, startPoint y: 198, endPoint x: 413, endPoint y: 226, distance: 43.3
click at [413, 226] on div "Je hebt 80,0% van de vragen goed beantwoord Je hebt evenveel of meer vragen cor…" at bounding box center [354, 214] width 166 height 46
click at [413, 226] on div "Je hebt 80,0% van de vragen goed beantwoord Je hebt evenveel of meer vragen cor…" at bounding box center [354, 214] width 146 height 30
drag, startPoint x: 413, startPoint y: 226, endPoint x: 395, endPoint y: 191, distance: 40.1
click at [395, 191] on div "Je hebt 80,0% van de vragen goed beantwoord Je hebt evenveel of meer vragen cor…" at bounding box center [354, 214] width 166 height 46
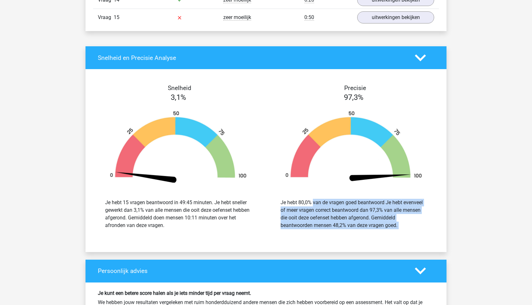
click at [395, 191] on div "Je hebt 80,0% van de vragen goed beantwoord Je hebt evenveel of meer vragen cor…" at bounding box center [354, 214] width 166 height 46
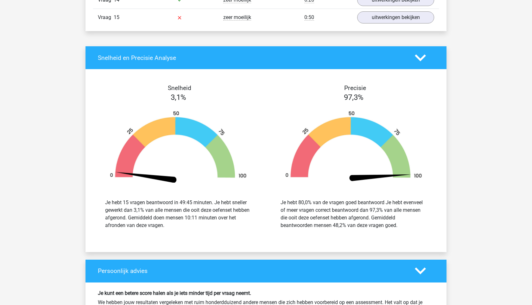
drag, startPoint x: 396, startPoint y: 229, endPoint x: 271, endPoint y: 202, distance: 128.7
click at [271, 201] on div "Je hebt 80,0% van de vragen goed beantwoord Je hebt evenveel of meer vragen cor…" at bounding box center [354, 214] width 166 height 46
click at [271, 202] on div "Je hebt 80,0% van de vragen goed beantwoord Je hebt evenveel of meer vragen cor…" at bounding box center [354, 214] width 166 height 46
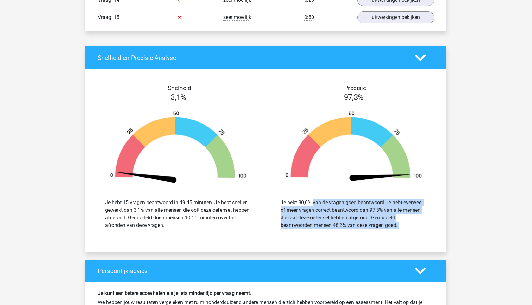
drag, startPoint x: 271, startPoint y: 202, endPoint x: 387, endPoint y: 234, distance: 121.1
click at [387, 234] on div "Je hebt 80,0% van de vragen goed beantwoord Je hebt evenveel of meer vragen cor…" at bounding box center [354, 214] width 166 height 46
drag, startPoint x: 392, startPoint y: 232, endPoint x: 298, endPoint y: 209, distance: 96.7
click at [298, 209] on div "Je hebt 80,0% van de vragen goed beantwoord Je hebt evenveel of meer vragen cor…" at bounding box center [354, 214] width 166 height 46
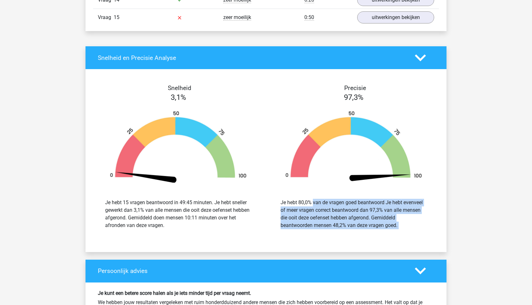
click at [298, 209] on div "Je hebt 80,0% van de vragen goed beantwoord Je hebt evenveel of meer vragen cor…" at bounding box center [354, 214] width 146 height 30
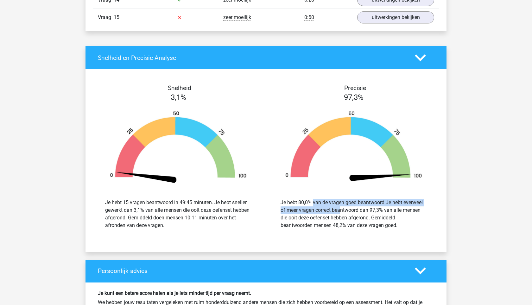
drag, startPoint x: 288, startPoint y: 204, endPoint x: 308, endPoint y: 209, distance: 20.4
click at [307, 209] on div "Je hebt 80,0% van de vragen goed beantwoord Je hebt evenveel of meer vragen cor…" at bounding box center [354, 214] width 146 height 30
click at [308, 209] on div "Je hebt 80,0% van de vragen goed beantwoord Je hebt evenveel of meer vragen cor…" at bounding box center [354, 214] width 146 height 30
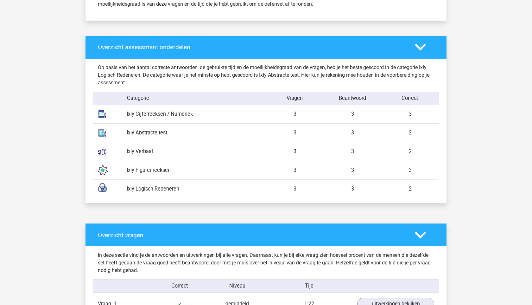
scroll to position [0, 0]
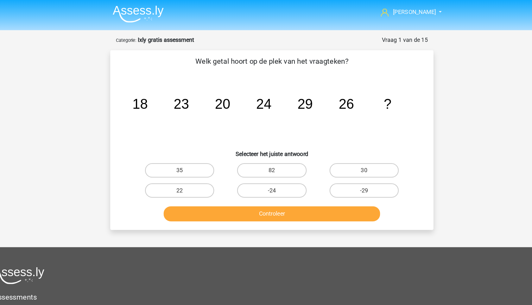
click at [135, 4] on li at bounding box center [145, 11] width 50 height 17
click at [142, 21] on nav "[PERSON_NAME] [EMAIL_ADDRESS]" at bounding box center [265, 11] width 291 height 21
click at [197, 40] on form "Vraag 1 van de 15 Categorie: Ixly gratis assessment Welk getal hoort op de plek…" at bounding box center [266, 117] width 286 height 171
click at [392, 6] on nav "[PERSON_NAME] [EMAIL_ADDRESS]" at bounding box center [265, 11] width 291 height 21
click at [409, 13] on link "[PERSON_NAME]" at bounding box center [386, 11] width 52 height 8
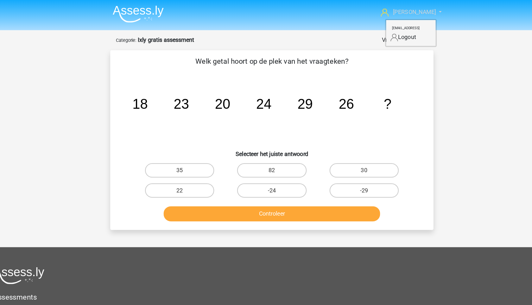
click at [403, 13] on span "[PERSON_NAME]" at bounding box center [392, 11] width 38 height 6
click at [148, 3] on li at bounding box center [145, 11] width 50 height 17
click at [148, 10] on img at bounding box center [147, 12] width 45 height 15
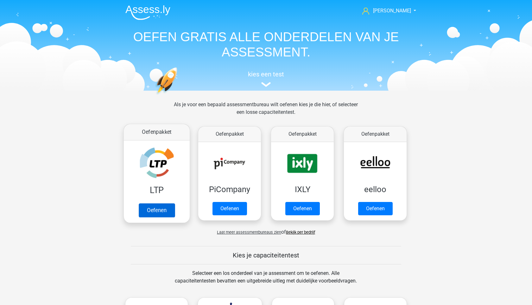
scroll to position [21, 0]
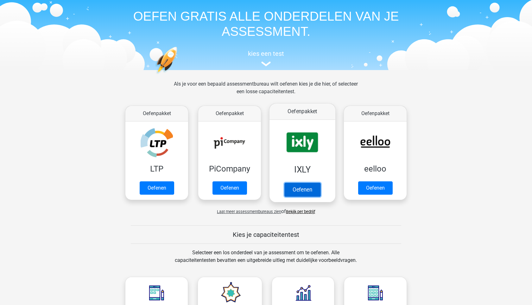
click at [296, 182] on link "Oefenen" at bounding box center [302, 189] width 36 height 14
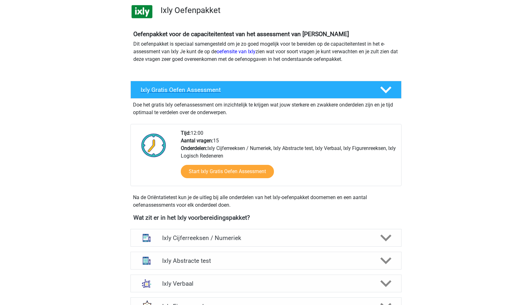
scroll to position [53, 0]
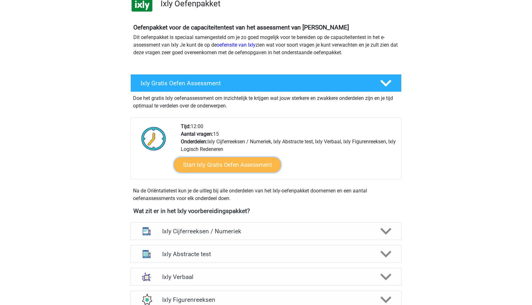
click at [221, 163] on link "Start Ixly Gratis Oefen Assessment" at bounding box center [227, 164] width 107 height 15
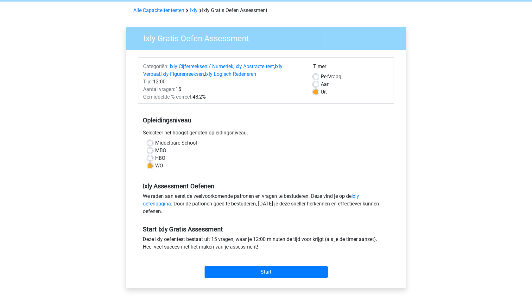
scroll to position [28, 0]
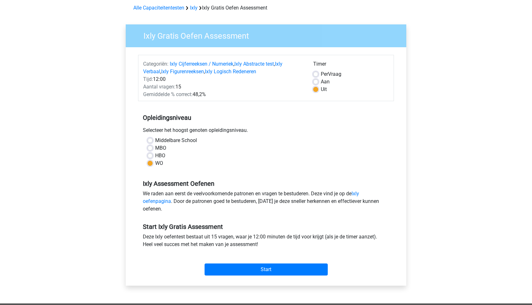
click at [321, 79] on label "Aan" at bounding box center [325, 82] width 9 height 8
click at [317, 79] on input "Aan" at bounding box center [315, 81] width 5 height 6
radio input "true"
click at [321, 87] on label "Uit" at bounding box center [324, 90] width 6 height 8
click at [317, 87] on input "Uit" at bounding box center [315, 89] width 5 height 6
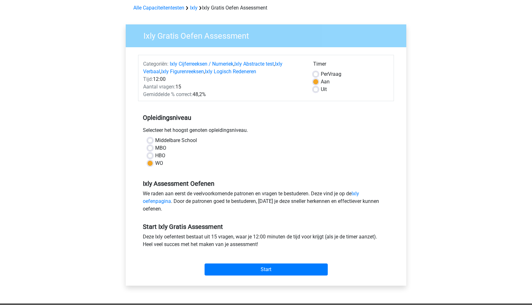
radio input "true"
click at [321, 90] on label "Uit" at bounding box center [324, 90] width 6 height 8
click at [317, 90] on input "Uit" at bounding box center [315, 89] width 5 height 6
click at [320, 264] on input "Start" at bounding box center [266, 269] width 123 height 12
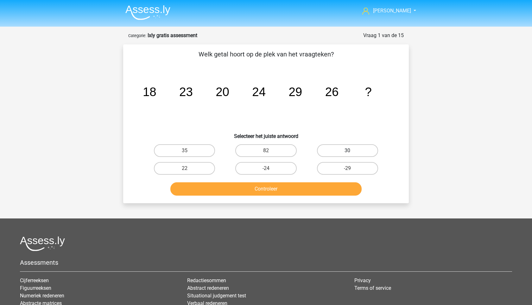
click at [329, 146] on label "30" at bounding box center [347, 150] width 61 height 13
click at [347, 150] on input "30" at bounding box center [349, 152] width 4 height 4
radio input "true"
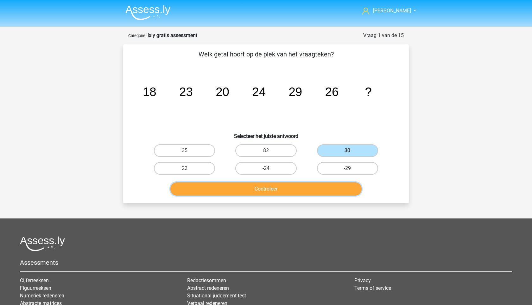
click at [299, 186] on button "Controleer" at bounding box center [266, 188] width 192 height 13
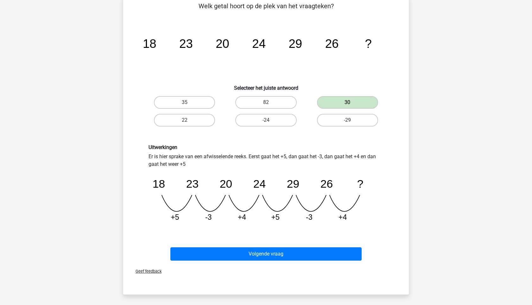
scroll to position [54, 0]
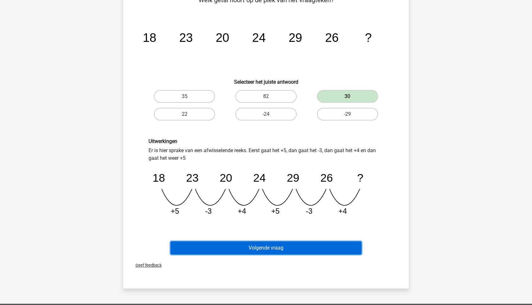
click at [305, 245] on button "Volgende vraag" at bounding box center [266, 247] width 192 height 13
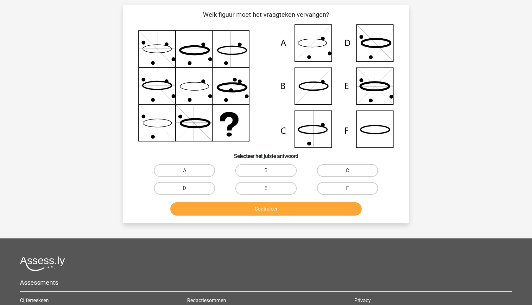
scroll to position [32, 0]
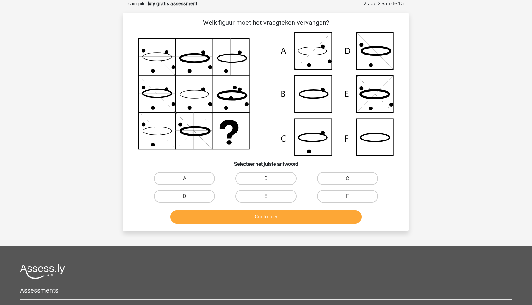
click at [317, 49] on icon at bounding box center [265, 93] width 255 height 123
click at [183, 176] on label "A" at bounding box center [184, 178] width 61 height 13
click at [185, 178] on input "A" at bounding box center [187, 180] width 4 height 4
radio input "true"
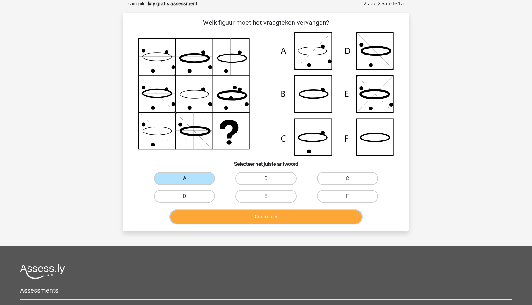
click at [257, 215] on button "Controleer" at bounding box center [266, 216] width 192 height 13
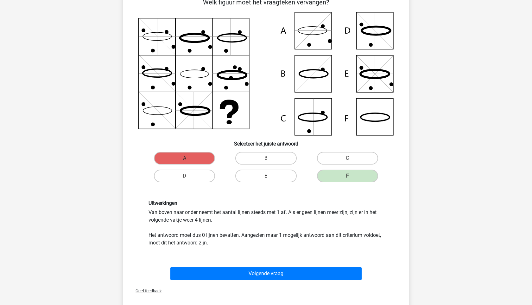
scroll to position [53, 0]
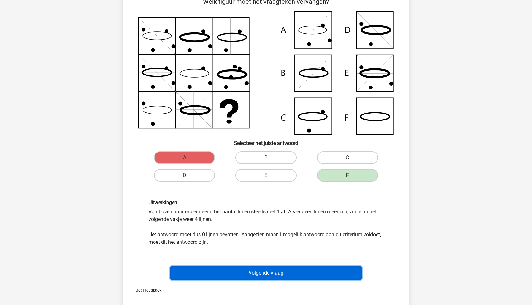
click at [253, 277] on button "Volgende vraag" at bounding box center [266, 272] width 192 height 13
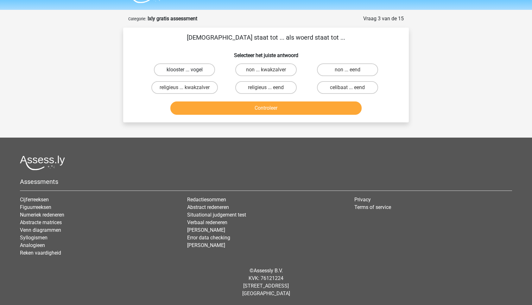
click at [184, 68] on label "klooster ... vogel" at bounding box center [184, 69] width 61 height 13
click at [185, 70] on input "klooster ... vogel" at bounding box center [187, 72] width 4 height 4
radio input "true"
click at [218, 107] on button "Controleer" at bounding box center [266, 107] width 192 height 13
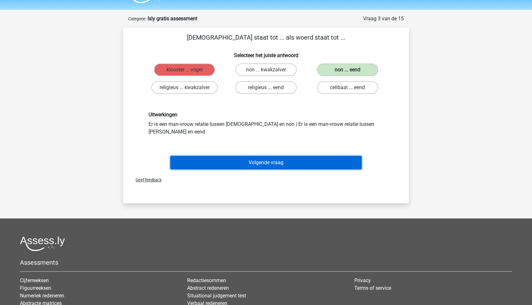
click at [269, 158] on button "Volgende vraag" at bounding box center [266, 162] width 192 height 13
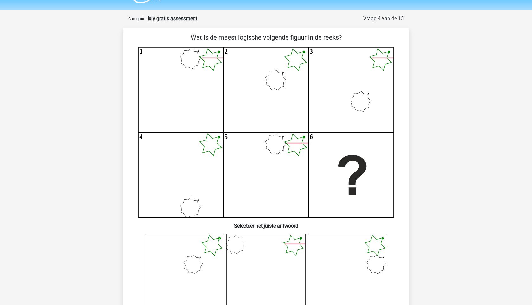
scroll to position [32, 0]
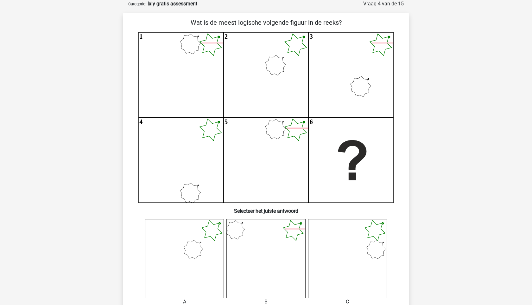
click at [199, 248] on icon at bounding box center [184, 258] width 79 height 79
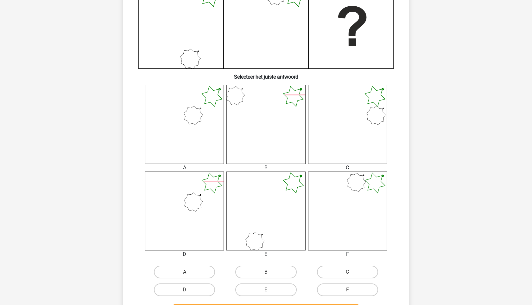
scroll to position [198, 0]
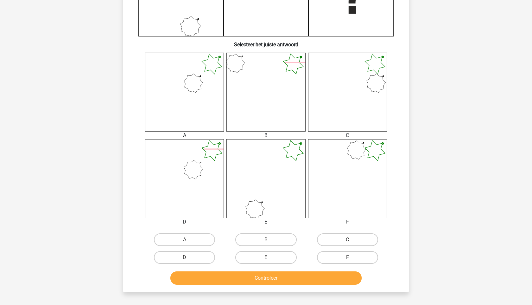
click at [211, 177] on icon at bounding box center [184, 178] width 79 height 79
click at [195, 256] on label "D" at bounding box center [184, 257] width 61 height 13
click at [189, 257] on input "D" at bounding box center [187, 259] width 4 height 4
radio input "true"
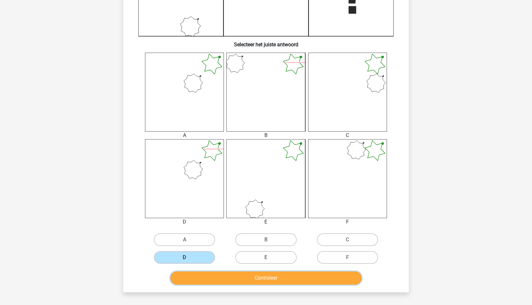
click at [286, 278] on button "Controleer" at bounding box center [266, 277] width 192 height 13
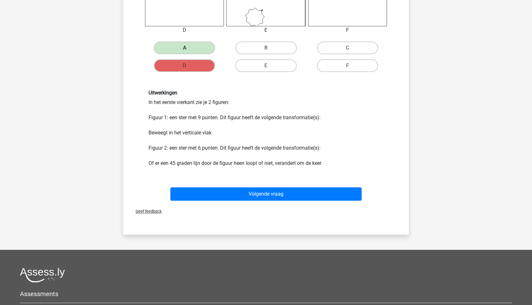
scroll to position [396, 0]
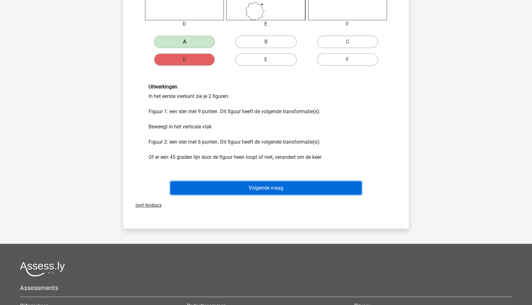
click at [261, 190] on button "Volgende vraag" at bounding box center [266, 187] width 192 height 13
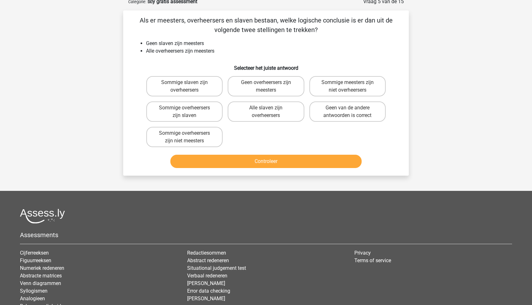
scroll to position [32, 0]
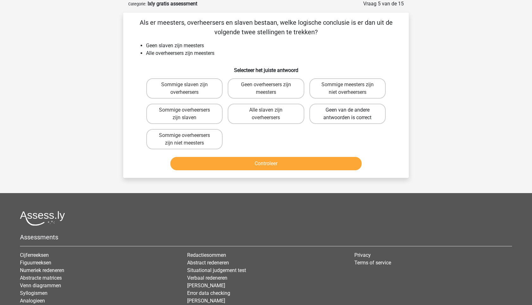
click at [321, 117] on label "Geen van de andere antwoorden is correct" at bounding box center [347, 114] width 76 height 20
click at [347, 114] on input "Geen van de andere antwoorden is correct" at bounding box center [349, 112] width 4 height 4
radio input "true"
click at [283, 163] on button "Controleer" at bounding box center [266, 163] width 192 height 13
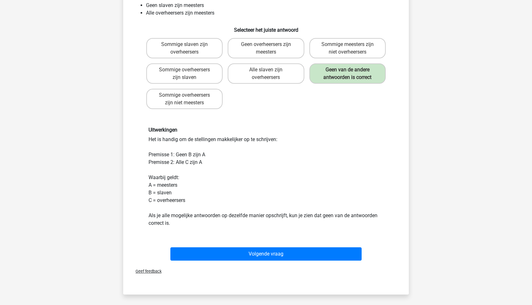
scroll to position [73, 0]
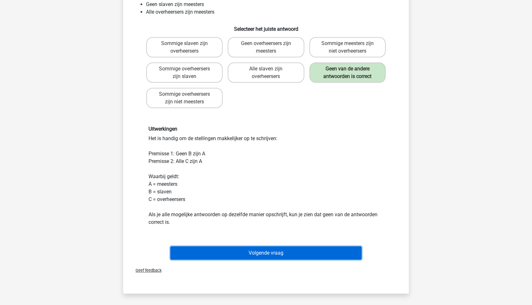
click at [249, 252] on button "Volgende vraag" at bounding box center [266, 252] width 192 height 13
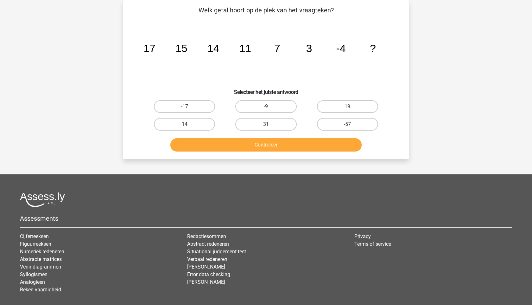
scroll to position [32, 0]
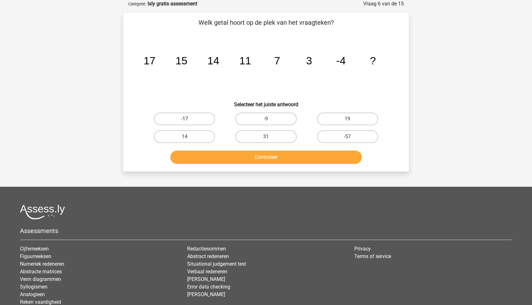
click at [178, 118] on label "-17" at bounding box center [184, 118] width 61 height 13
click at [185, 119] on input "-17" at bounding box center [187, 121] width 4 height 4
radio input "true"
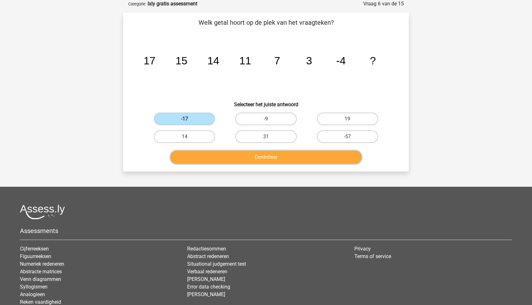
click at [214, 154] on button "Controleer" at bounding box center [266, 156] width 192 height 13
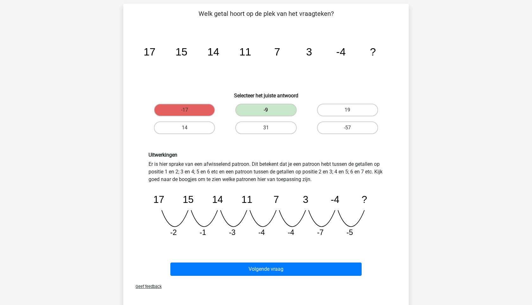
scroll to position [45, 0]
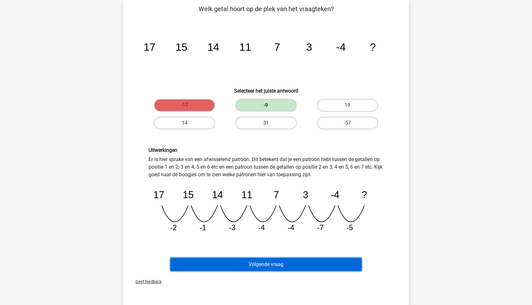
click at [244, 263] on button "Volgende vraag" at bounding box center [266, 264] width 192 height 13
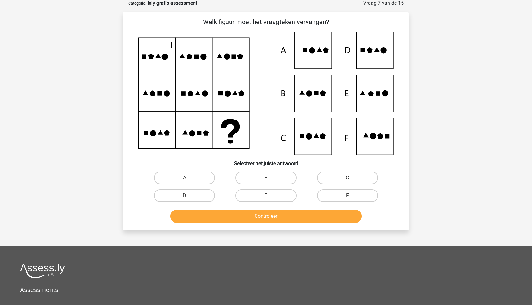
scroll to position [32, 0]
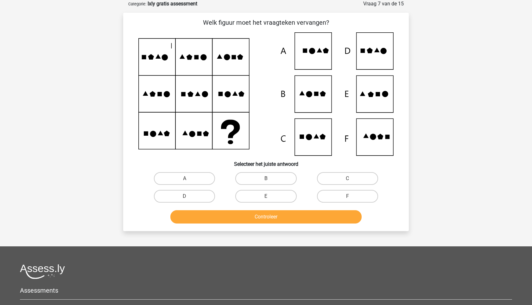
click at [306, 92] on icon at bounding box center [265, 93] width 255 height 123
click at [313, 61] on icon at bounding box center [265, 93] width 255 height 123
click at [321, 175] on label "C" at bounding box center [347, 178] width 61 height 13
click at [347, 178] on input "C" at bounding box center [349, 180] width 4 height 4
radio input "true"
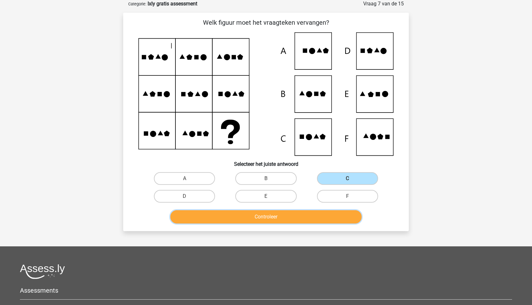
click at [284, 217] on button "Controleer" at bounding box center [266, 216] width 192 height 13
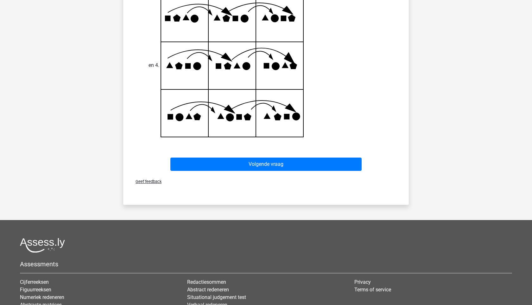
scroll to position [282, 0]
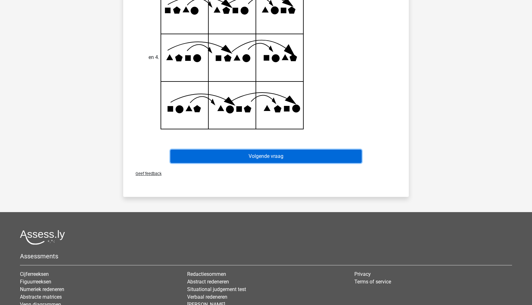
click at [256, 156] on button "Volgende vraag" at bounding box center [266, 156] width 192 height 13
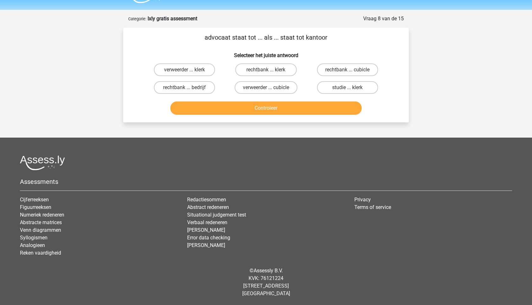
scroll to position [17, 0]
click at [260, 65] on label "rechtbank ... klerk" at bounding box center [265, 69] width 61 height 13
click at [266, 70] on input "rechtbank ... klerk" at bounding box center [268, 72] width 4 height 4
radio input "true"
click at [260, 65] on label "rechtbank ... klerk" at bounding box center [265, 69] width 61 height 13
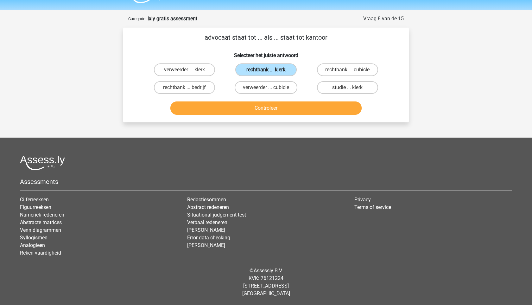
click at [266, 70] on input "rechtbank ... klerk" at bounding box center [268, 72] width 4 height 4
click at [254, 108] on button "Controleer" at bounding box center [266, 107] width 192 height 13
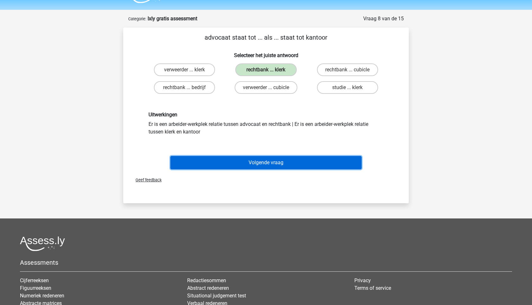
click at [221, 160] on button "Volgende vraag" at bounding box center [266, 162] width 192 height 13
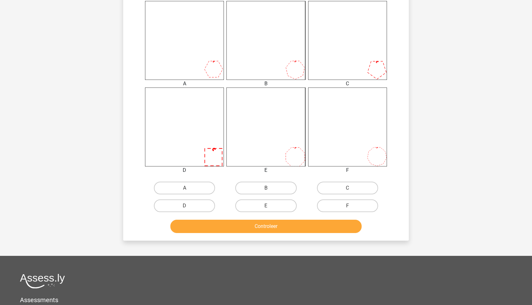
scroll to position [251, 0]
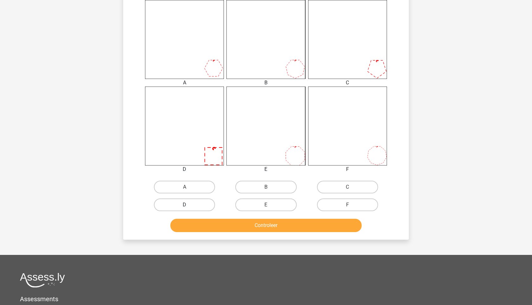
click at [187, 204] on label "D" at bounding box center [184, 204] width 61 height 13
click at [187, 205] on input "D" at bounding box center [187, 207] width 4 height 4
radio input "true"
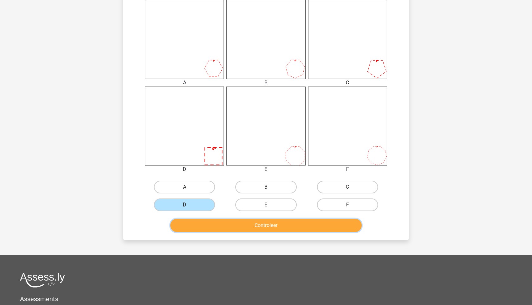
click at [215, 221] on button "Controleer" at bounding box center [266, 225] width 192 height 13
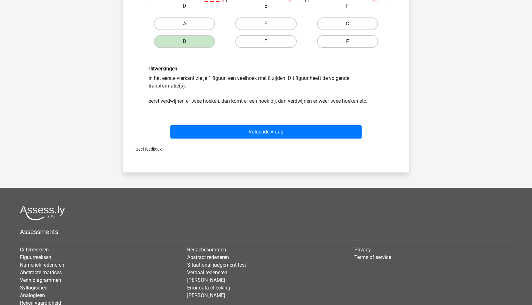
scroll to position [423, 0]
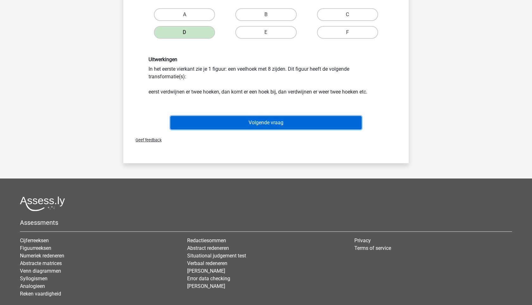
click at [207, 128] on button "Volgende vraag" at bounding box center [266, 122] width 192 height 13
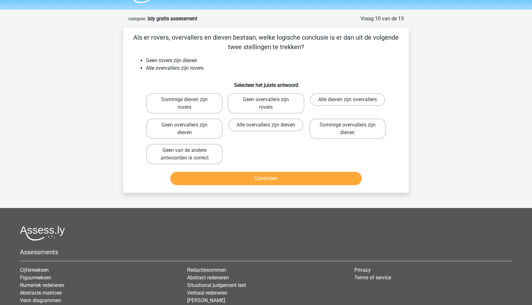
scroll to position [15, 0]
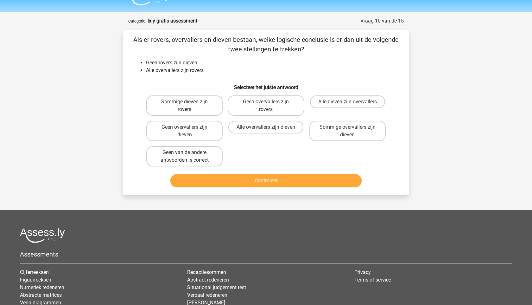
click at [204, 162] on label "Geen van de andere antwoorden is correct" at bounding box center [184, 156] width 76 height 20
click at [189, 156] on input "Geen van de andere antwoorden is correct" at bounding box center [187, 154] width 4 height 4
radio input "true"
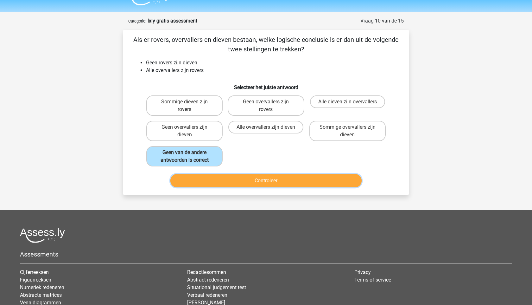
click at [244, 179] on button "Controleer" at bounding box center [266, 180] width 192 height 13
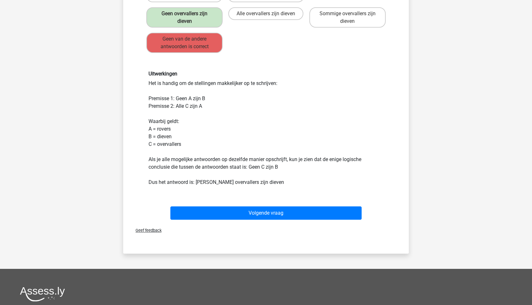
scroll to position [129, 0]
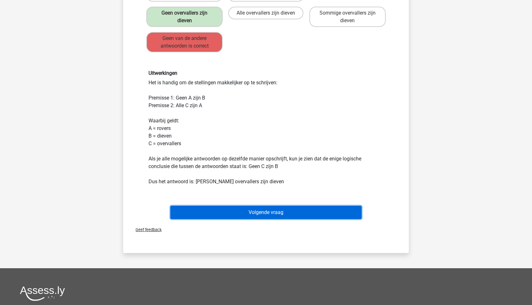
click at [281, 213] on button "Volgende vraag" at bounding box center [266, 212] width 192 height 13
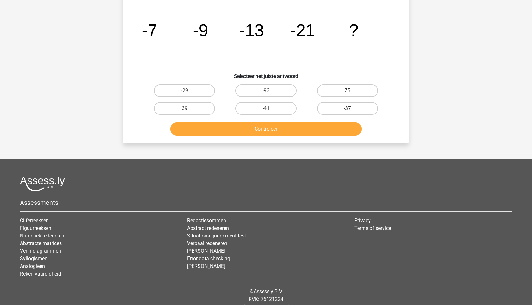
scroll to position [32, 0]
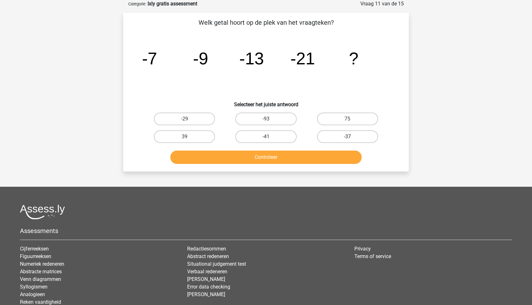
click at [335, 134] on label "-37" at bounding box center [347, 136] width 61 height 13
click at [347, 137] on input "-37" at bounding box center [349, 139] width 4 height 4
radio input "true"
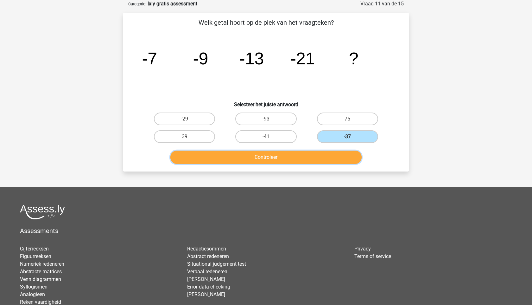
click at [311, 153] on button "Controleer" at bounding box center [266, 156] width 192 height 13
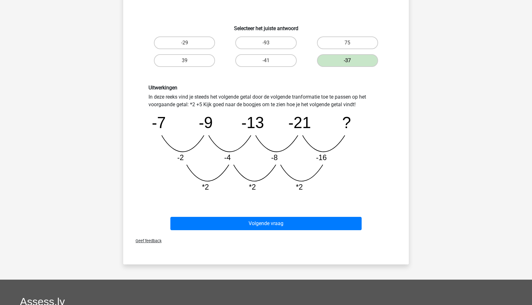
scroll to position [109, 0]
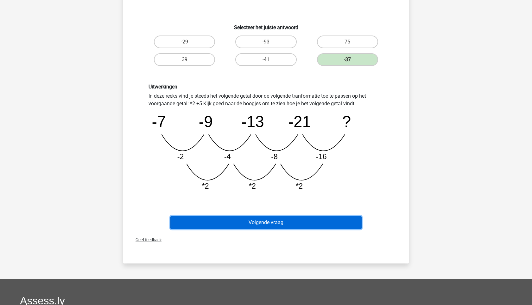
click at [252, 225] on button "Volgende vraag" at bounding box center [266, 222] width 192 height 13
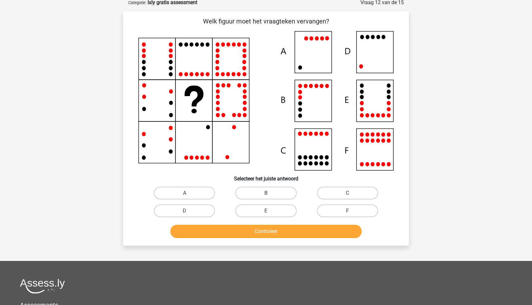
scroll to position [32, 0]
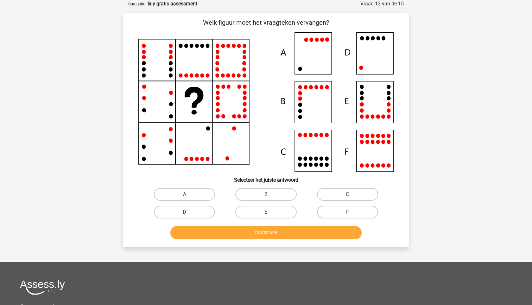
click at [340, 199] on label "C" at bounding box center [347, 194] width 61 height 13
click at [347, 198] on input "C" at bounding box center [349, 196] width 4 height 4
radio input "true"
click at [298, 237] on button "Controleer" at bounding box center [266, 232] width 192 height 13
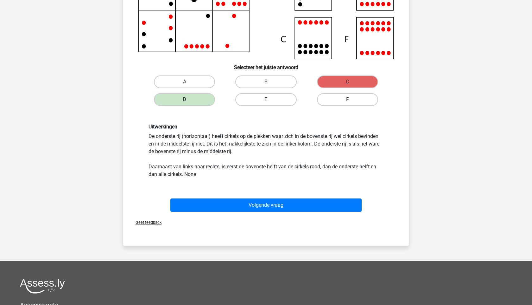
scroll to position [161, 0]
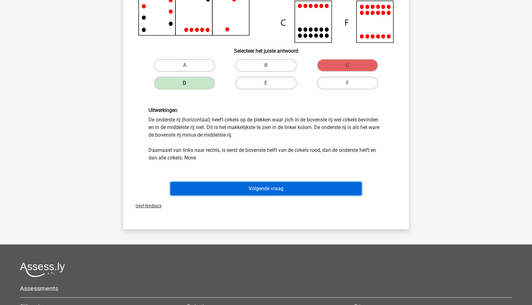
click at [279, 186] on button "Volgende vraag" at bounding box center [266, 188] width 192 height 13
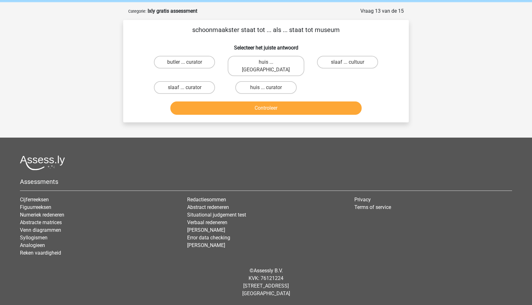
scroll to position [17, 0]
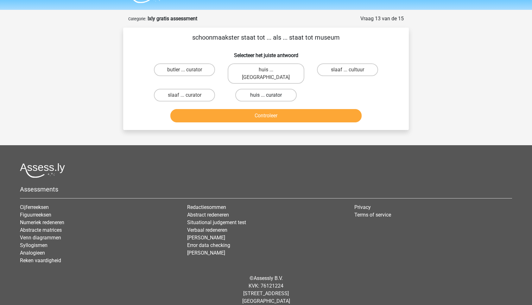
click at [253, 89] on label "huis ... curator" at bounding box center [265, 95] width 61 height 13
click at [266, 95] on input "huis ... curator" at bounding box center [268, 97] width 4 height 4
radio input "true"
click at [276, 109] on button "Controleer" at bounding box center [266, 115] width 192 height 13
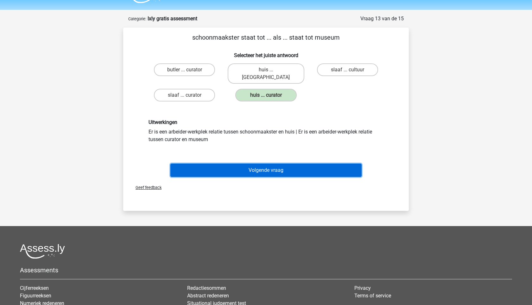
click at [239, 164] on button "Volgende vraag" at bounding box center [266, 169] width 192 height 13
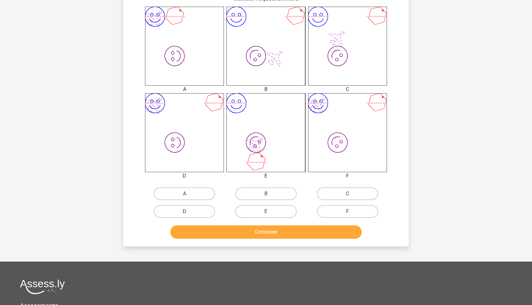
scroll to position [246, 0]
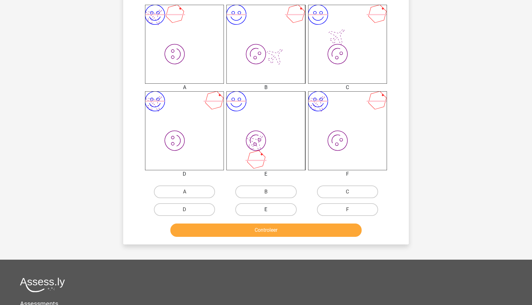
click at [275, 206] on label "E" at bounding box center [265, 209] width 61 height 13
click at [270, 209] on input "E" at bounding box center [268, 211] width 4 height 4
radio input "true"
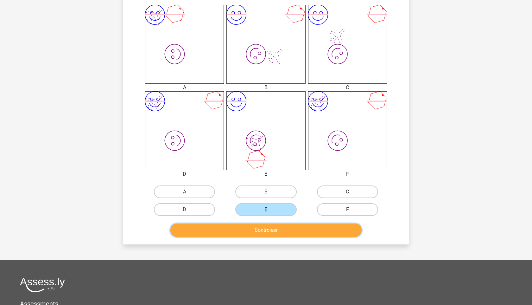
click at [271, 230] on button "Controleer" at bounding box center [266, 229] width 192 height 13
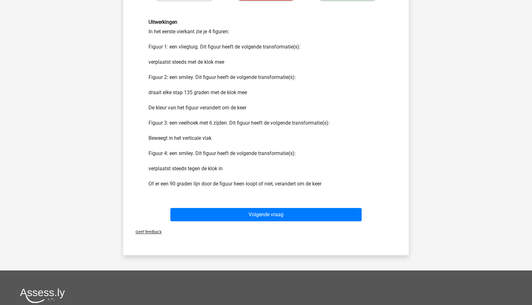
scroll to position [498, 0]
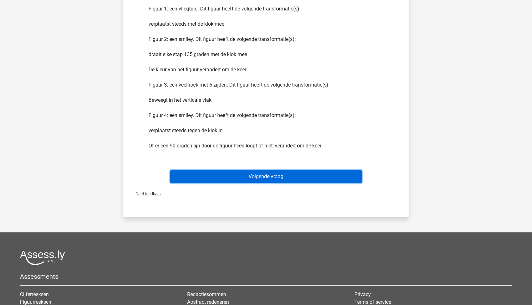
click at [300, 182] on button "Volgende vraag" at bounding box center [266, 176] width 192 height 13
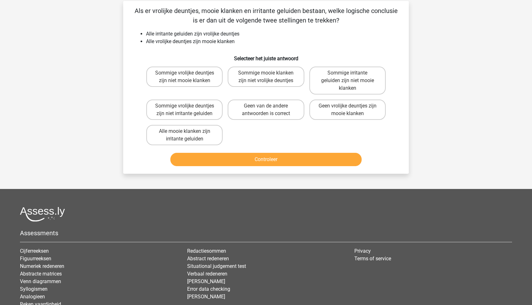
scroll to position [32, 0]
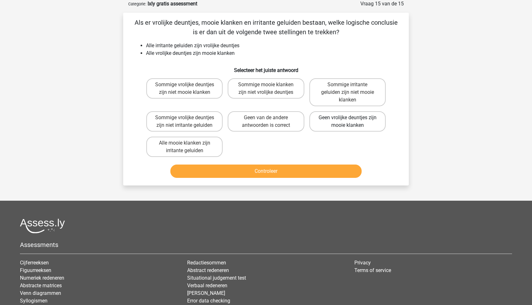
click at [347, 122] on label "Geen vrolijke deuntjes zijn mooie klanken" at bounding box center [347, 121] width 76 height 20
click at [347, 122] on input "Geen vrolijke deuntjes zijn mooie klanken" at bounding box center [349, 120] width 4 height 4
radio input "true"
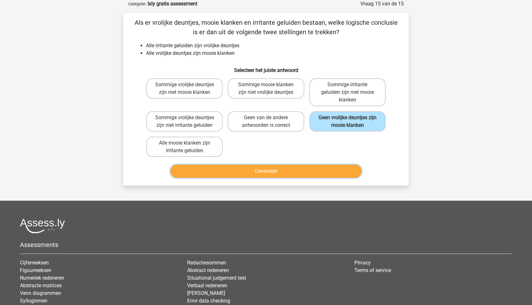
click at [295, 169] on button "Controleer" at bounding box center [266, 170] width 192 height 13
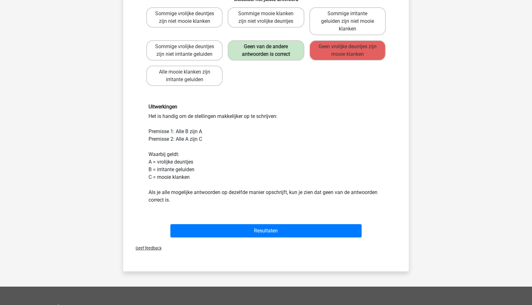
scroll to position [105, 0]
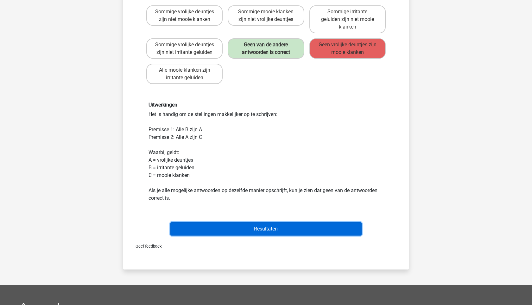
click at [277, 232] on button "Resultaten" at bounding box center [266, 228] width 192 height 13
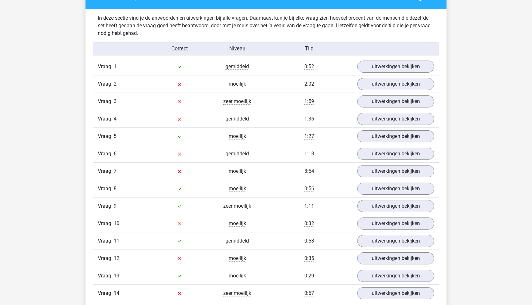
scroll to position [597, 0]
